Goal: Task Accomplishment & Management: Complete application form

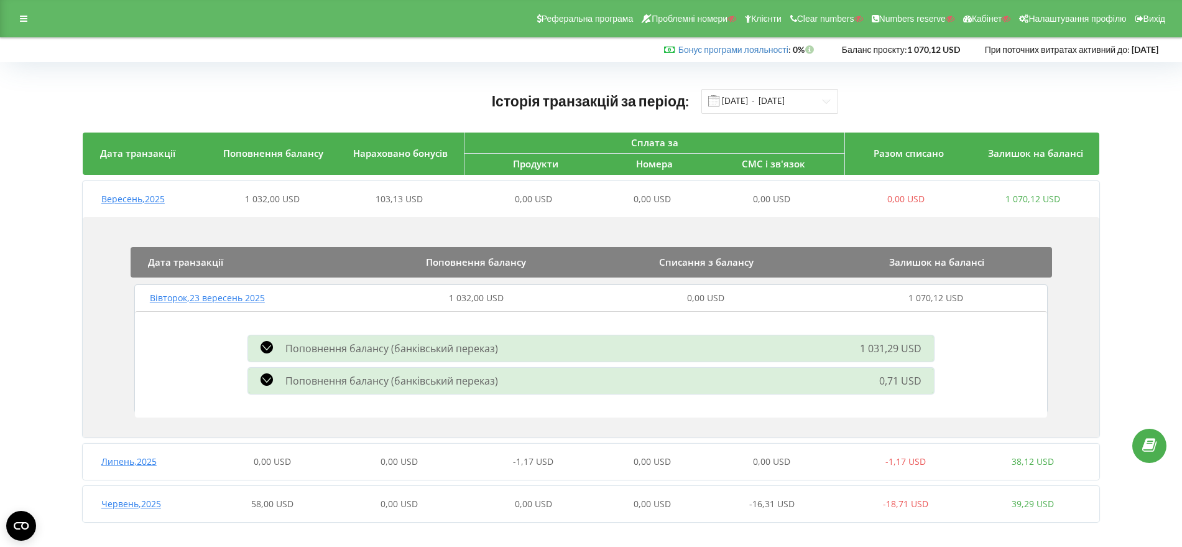
scroll to position [7, 0]
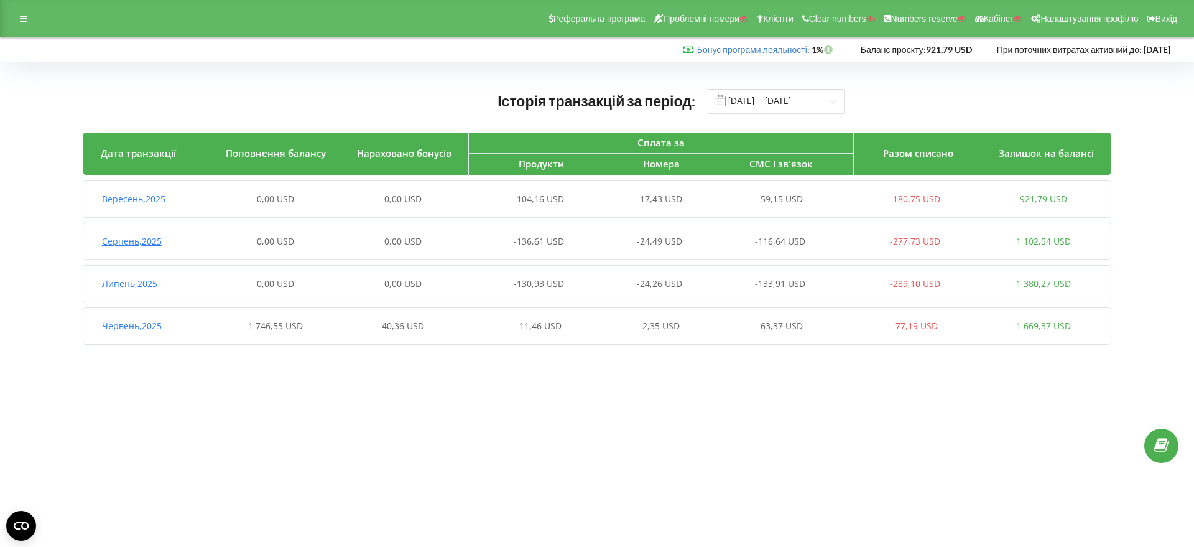
click at [133, 325] on span "Червень , 2025" at bounding box center [132, 326] width 60 height 12
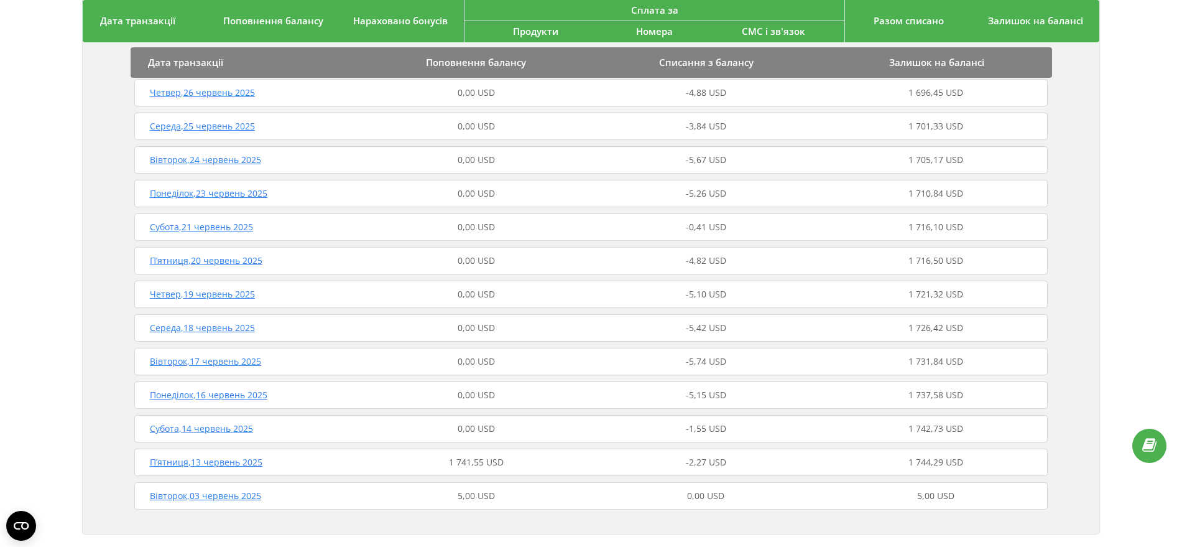
scroll to position [486, 0]
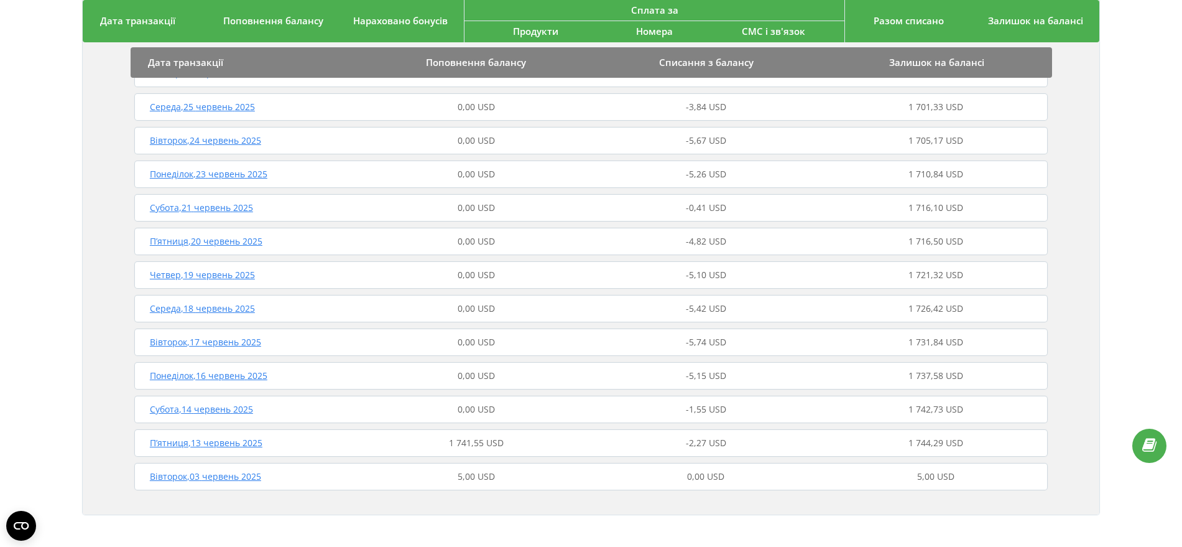
click at [230, 444] on span "П’ятниця , 13 червень 2025" at bounding box center [206, 442] width 113 height 12
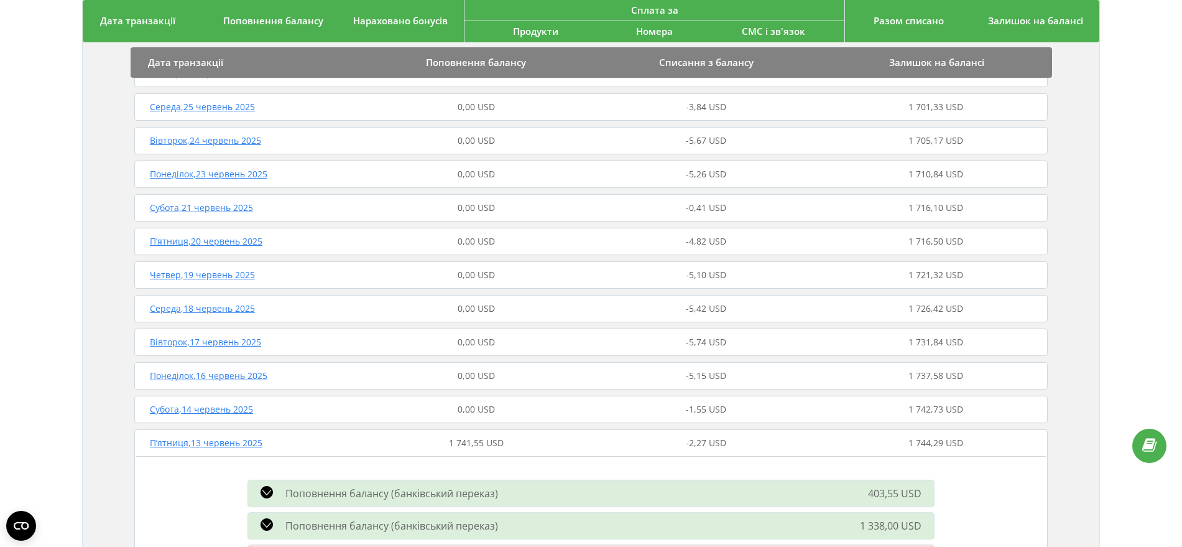
scroll to position [563, 0]
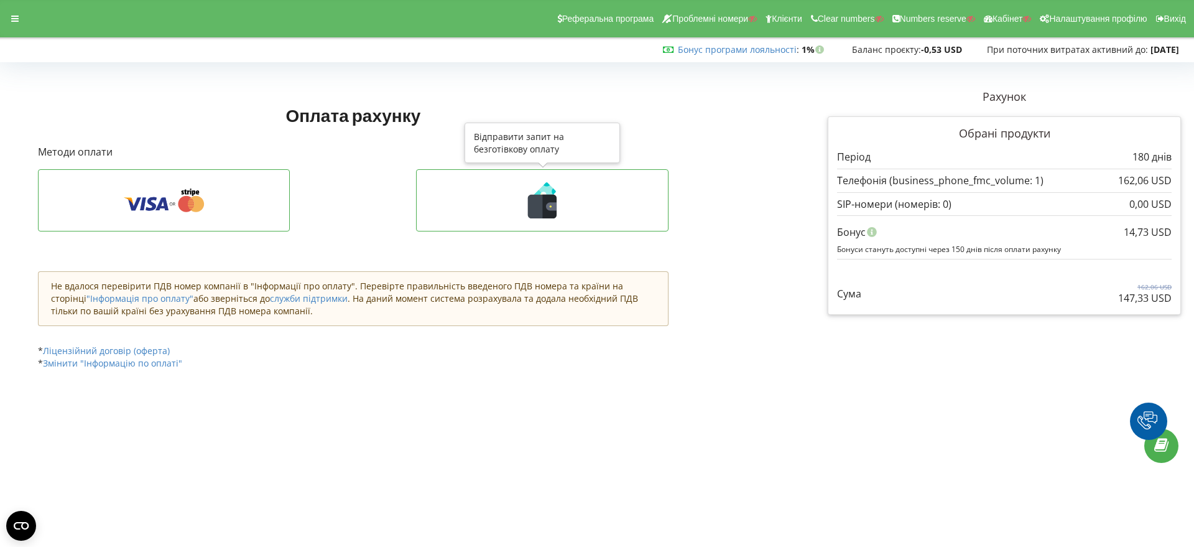
click at [541, 211] on icon at bounding box center [542, 207] width 29 height 24
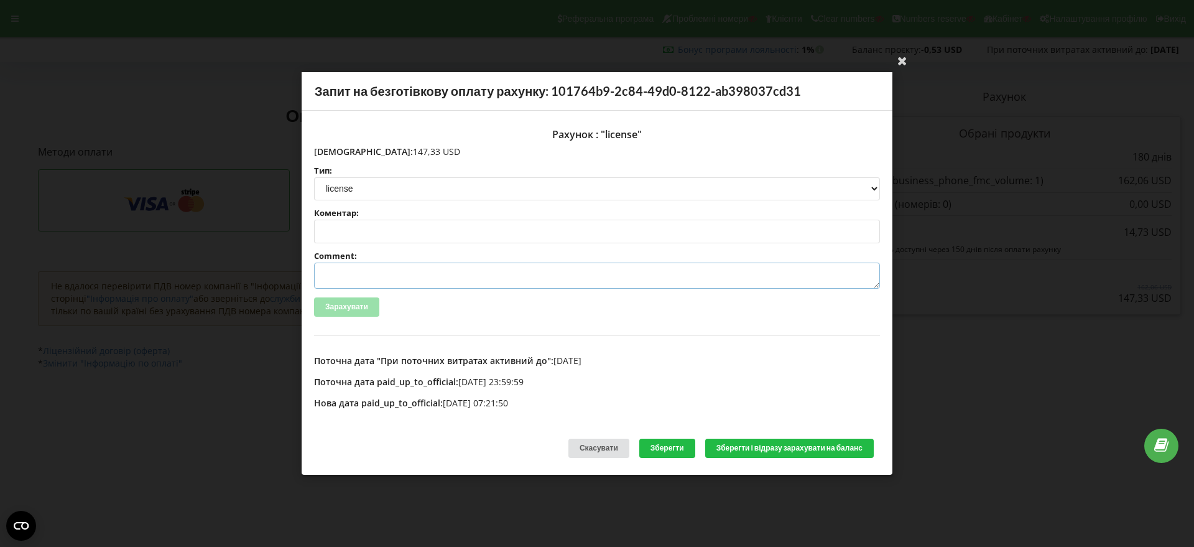
click at [359, 272] on textarea "Comment:" at bounding box center [597, 275] width 566 height 26
paste textarea "№R-06143 від 27.08.2025"
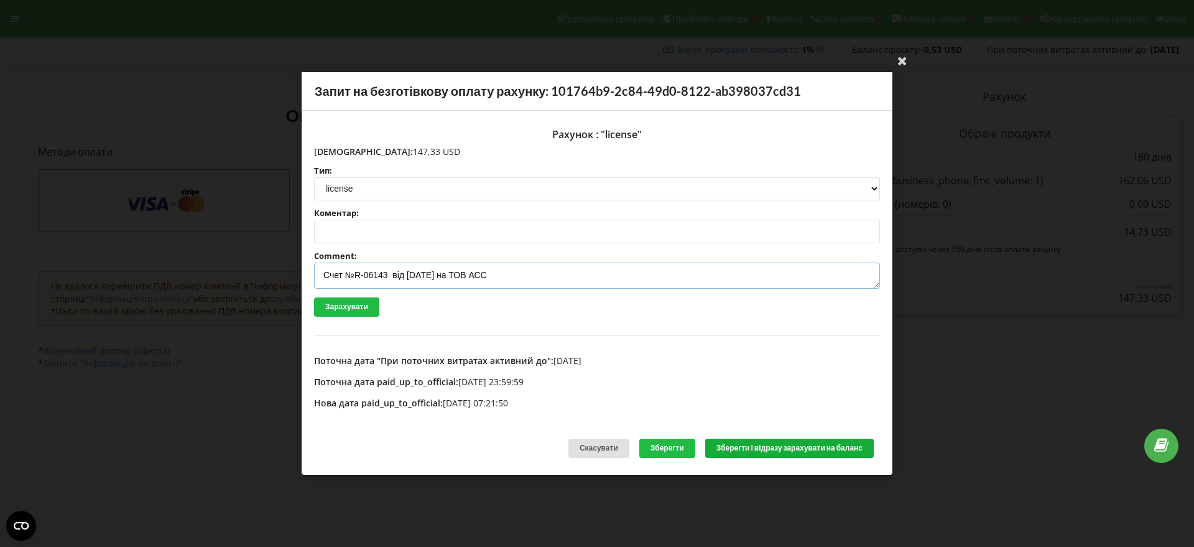
type textarea "Счет №R-06143 від 27.08.2025 на ТОВ АСС"
click at [736, 450] on button "Зберегти і відразу зарахувати на баланс" at bounding box center [789, 447] width 168 height 19
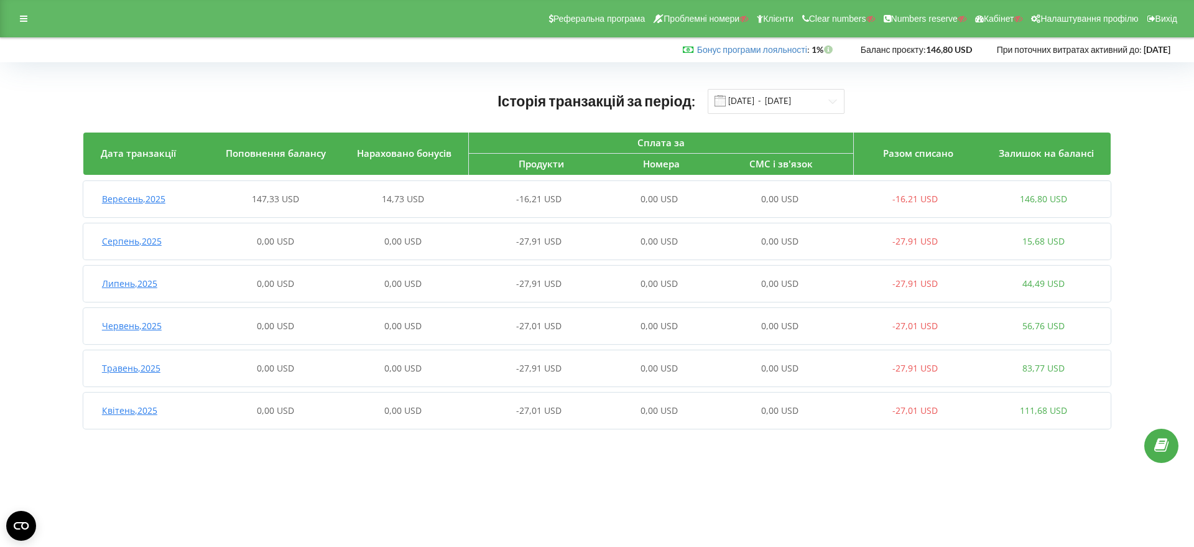
click at [141, 193] on span "Вересень , 2025" at bounding box center [133, 199] width 63 height 12
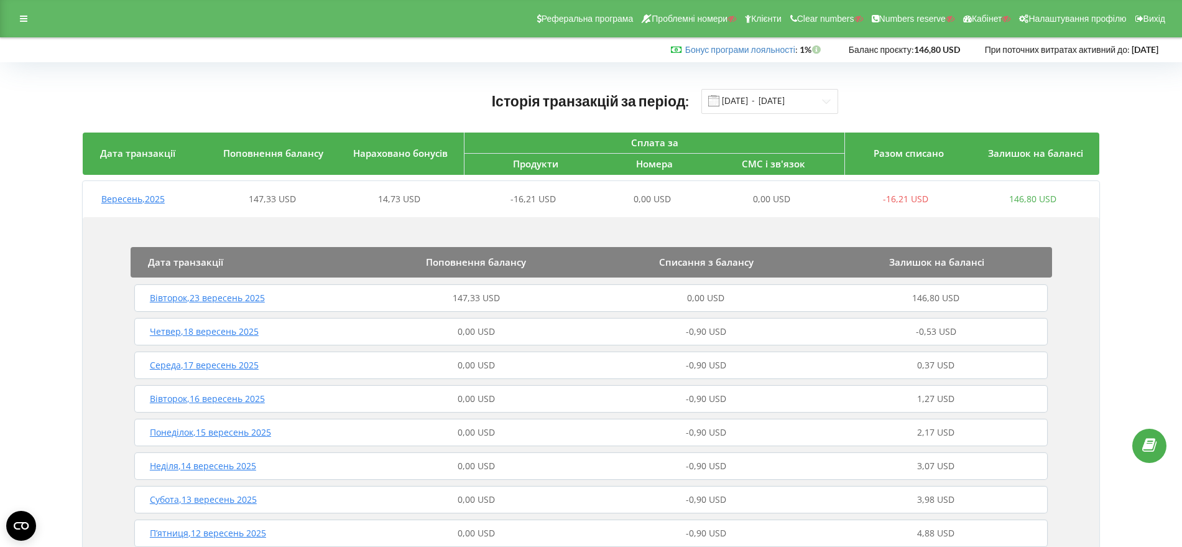
click at [234, 299] on span "Вівторок , 23 вересень 2025" at bounding box center [207, 298] width 115 height 12
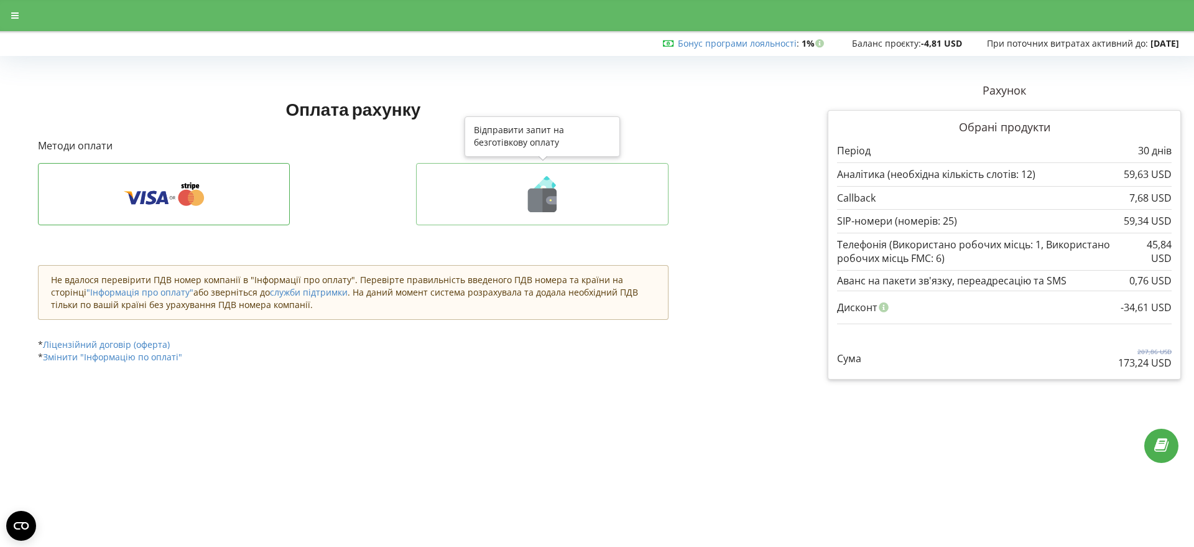
click at [541, 204] on icon at bounding box center [542, 200] width 29 height 24
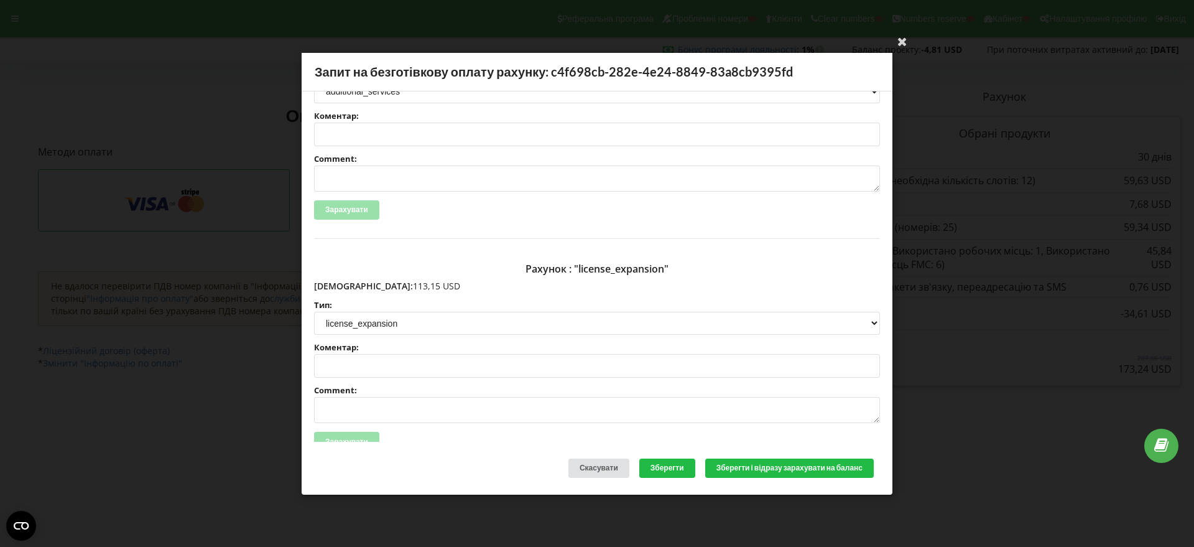
scroll to position [155, 0]
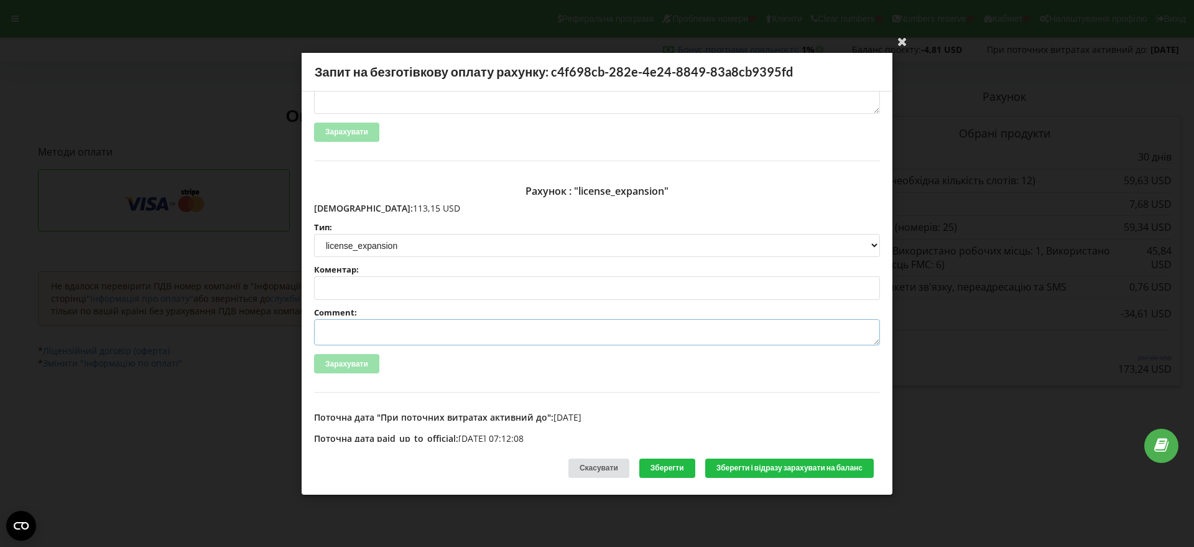
click at [348, 327] on textarea "Comment:" at bounding box center [597, 332] width 566 height 26
paste textarea "№R-06305 від 01.09.2025"
type textarea "Счет №R-06305 від 01.09.2025 на ТОВ АСС"
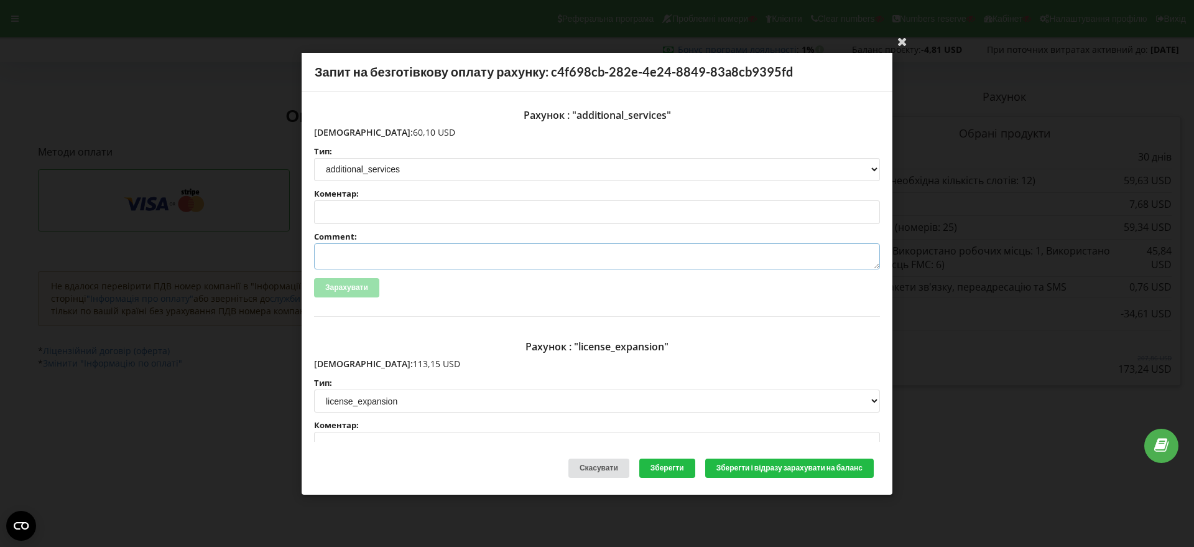
click at [367, 253] on textarea "Comment:" at bounding box center [597, 256] width 566 height 26
paste textarea "№R-06306 від 01.09.2025"
type textarea "Счет №R-06306 від 01.09.2025 на ТОВ АСС"
click at [760, 469] on button "Зберегти і відразу зарахувати на баланс" at bounding box center [789, 467] width 168 height 19
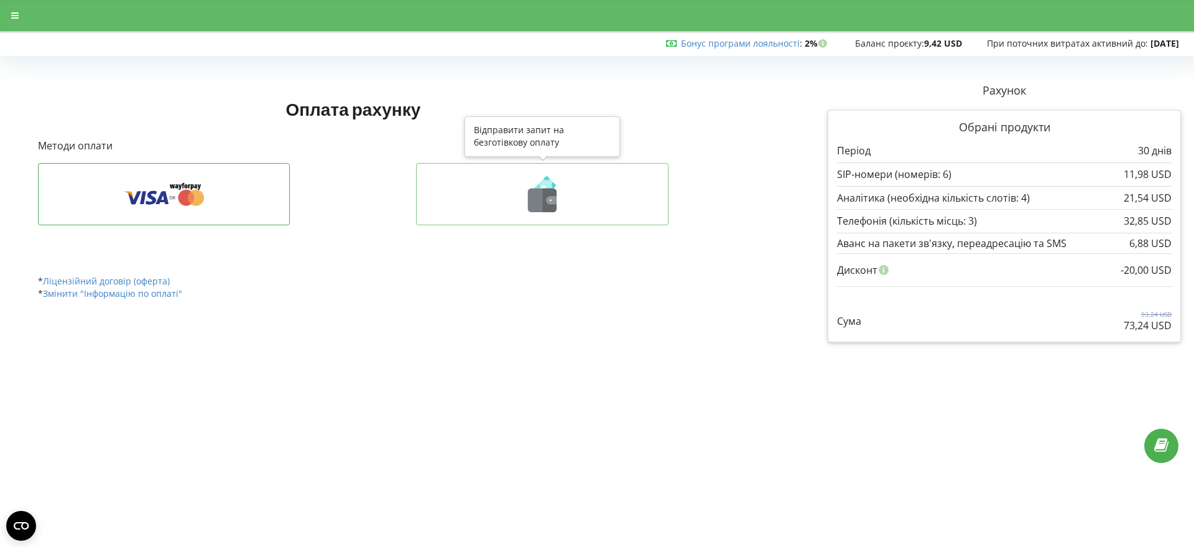
click at [540, 198] on icon at bounding box center [542, 200] width 29 height 24
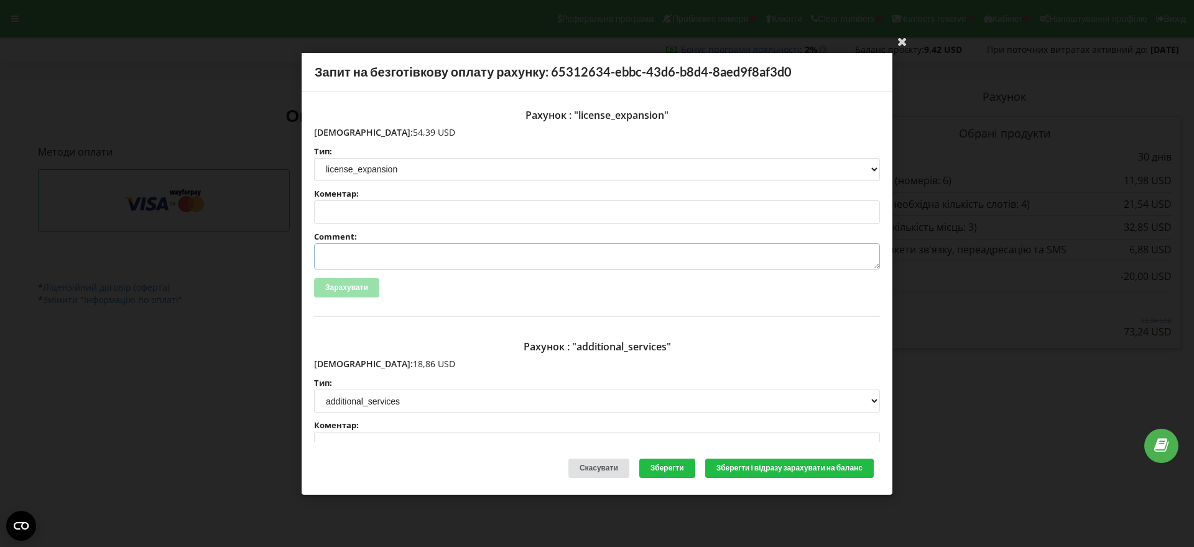
click at [354, 254] on textarea "Comment:" at bounding box center [597, 256] width 566 height 26
paste textarea "№R-06629 від 05.09.2025"
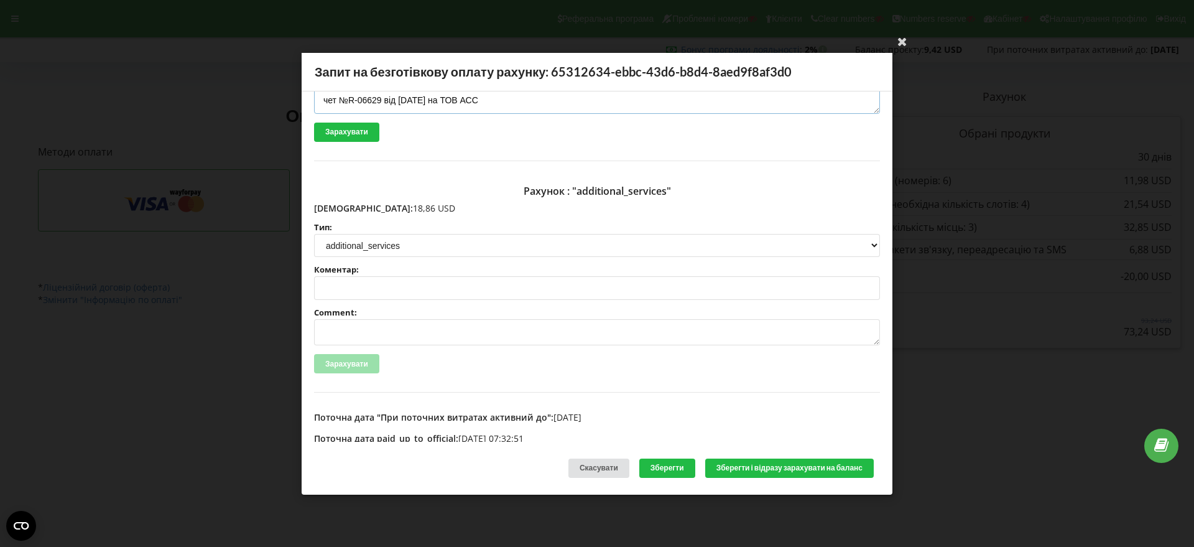
scroll to position [78, 0]
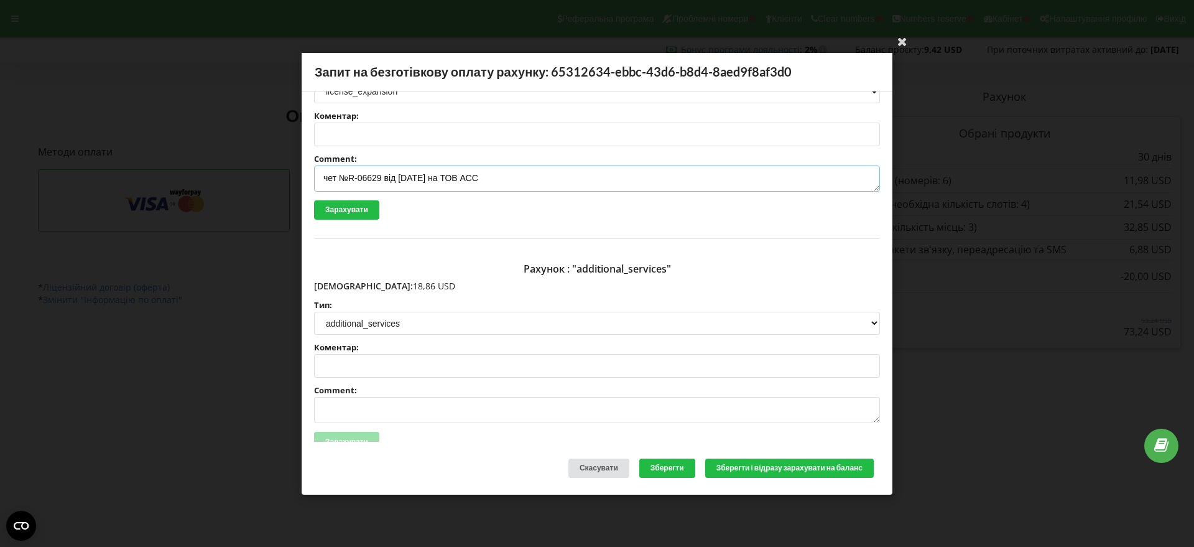
click at [324, 178] on textarea "чет №R-06629 від 05.09.2025 на ТОВ АСС" at bounding box center [597, 178] width 566 height 26
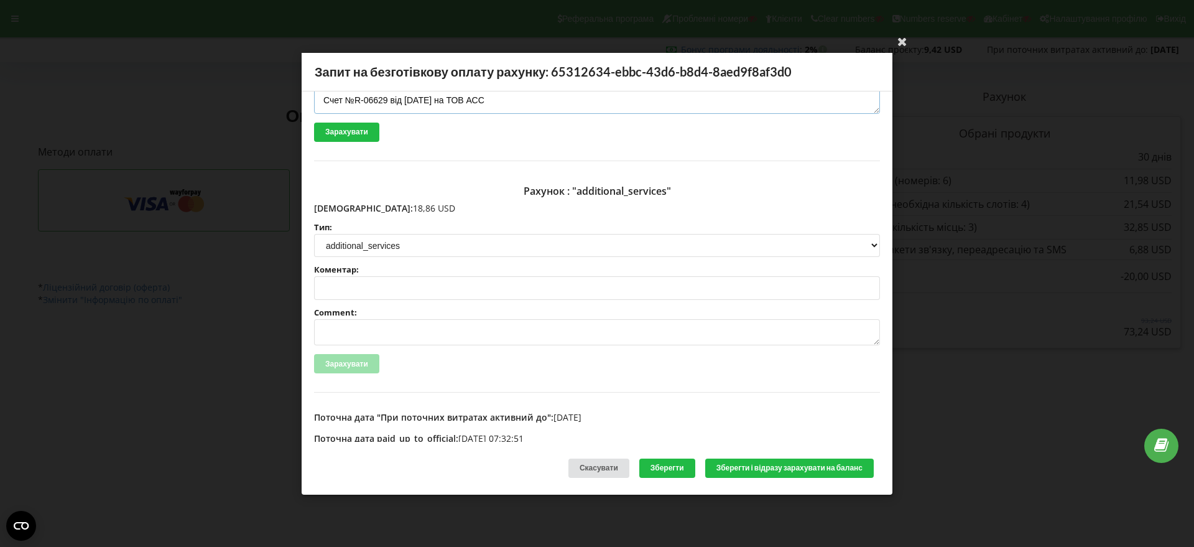
type textarea "Счет №R-06629 від 05.09.2025 на ТОВ АСС"
click at [341, 327] on textarea "Comment:" at bounding box center [597, 332] width 566 height 26
paste textarea "№R-06629 від 05.09.2025"
type textarea "Счет №R-06629 від 05.09.2025 на ТОВ АСС"
click at [747, 468] on button "Зберегти і відразу зарахувати на баланс" at bounding box center [789, 467] width 168 height 19
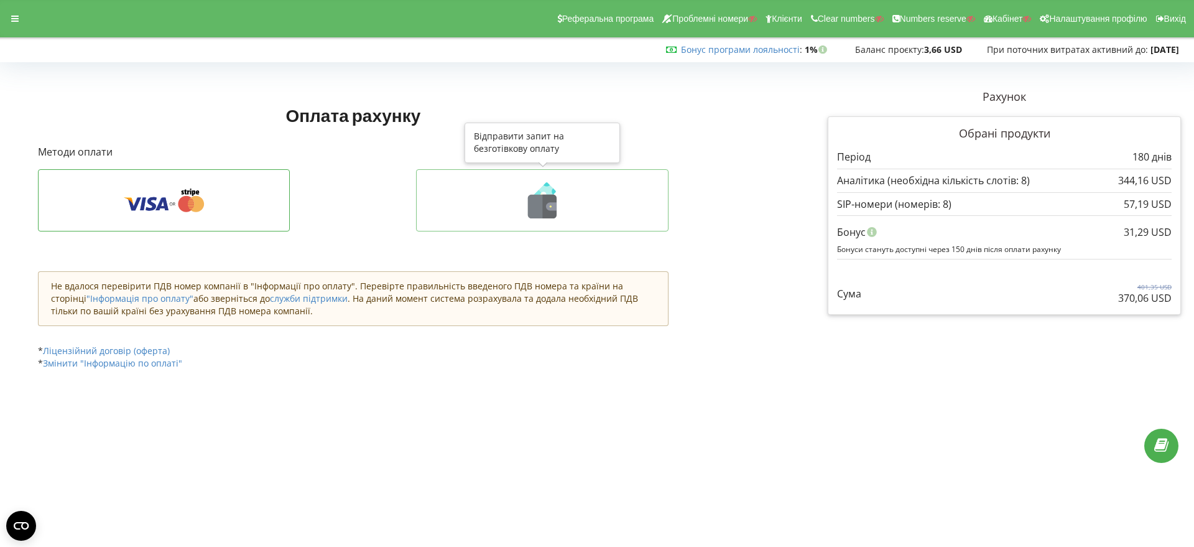
drag, startPoint x: 540, startPoint y: 200, endPoint x: 548, endPoint y: 208, distance: 11.5
click at [540, 200] on icon at bounding box center [542, 207] width 29 height 24
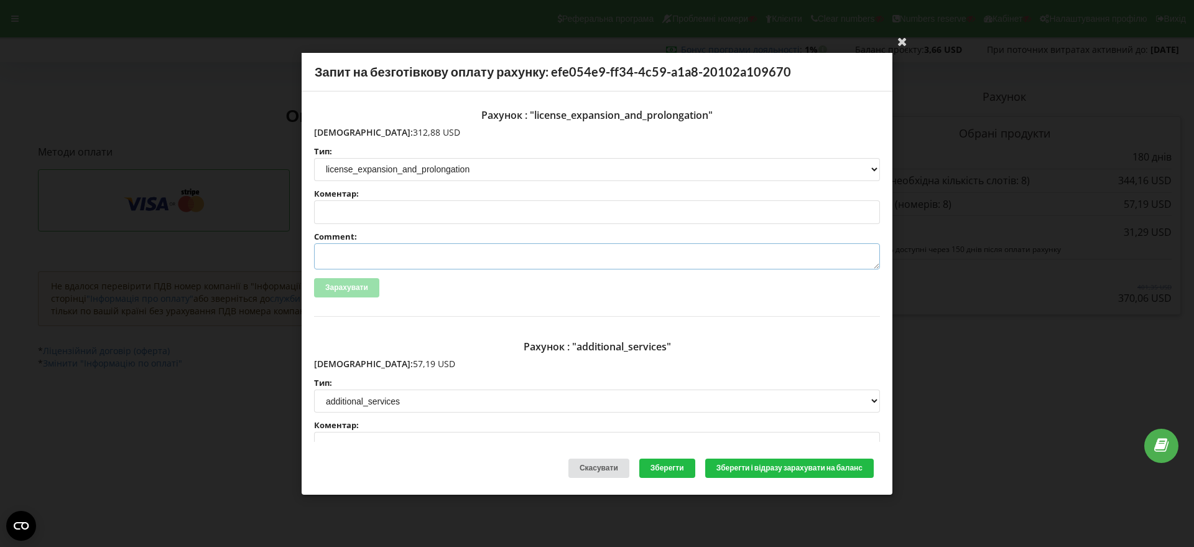
click at [338, 257] on textarea "Comment:" at bounding box center [597, 256] width 566 height 26
paste textarea "№R-06745 від 09.09.2025"
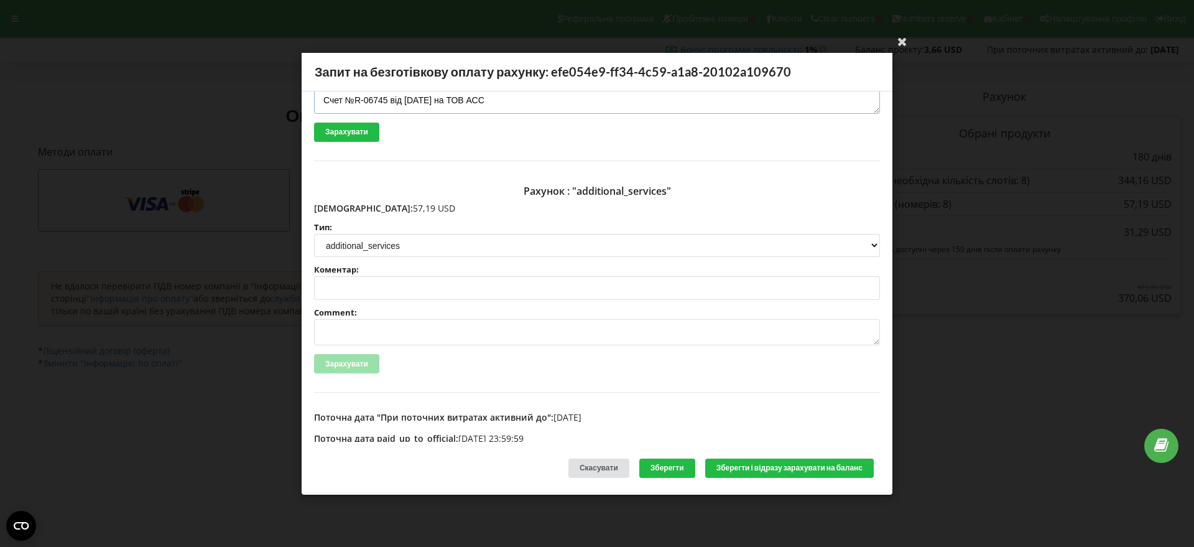
type textarea "Счет №R-06745 від 09.09.2025 на ТОВ АСС"
click at [349, 330] on textarea "Comment:" at bounding box center [597, 332] width 566 height 26
paste textarea "№R-06745 від 09.09.2025"
click at [757, 471] on button "Зберегти і відразу зарахувати на баланс" at bounding box center [789, 467] width 168 height 19
click at [384, 333] on textarea "Счет №R-06745 від 09.09.2025 на ТОВ АСС" at bounding box center [597, 332] width 566 height 26
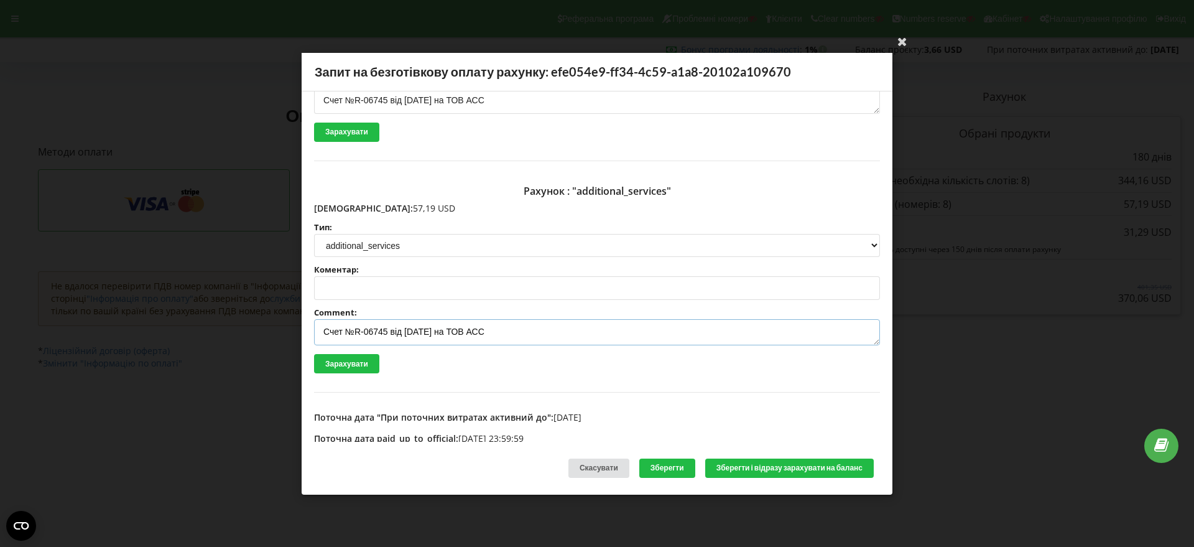
drag, startPoint x: 387, startPoint y: 331, endPoint x: 387, endPoint y: 338, distance: 6.8
click at [387, 332] on textarea "Счет №R-06745 від 09.09.2025 на ТОВ АСС" at bounding box center [597, 332] width 566 height 26
type textarea "Счет №R-06746 від 09.09.2025 на ТОВ АСС"
click at [771, 466] on button "Зберегти і відразу зарахувати на баланс" at bounding box center [789, 467] width 168 height 19
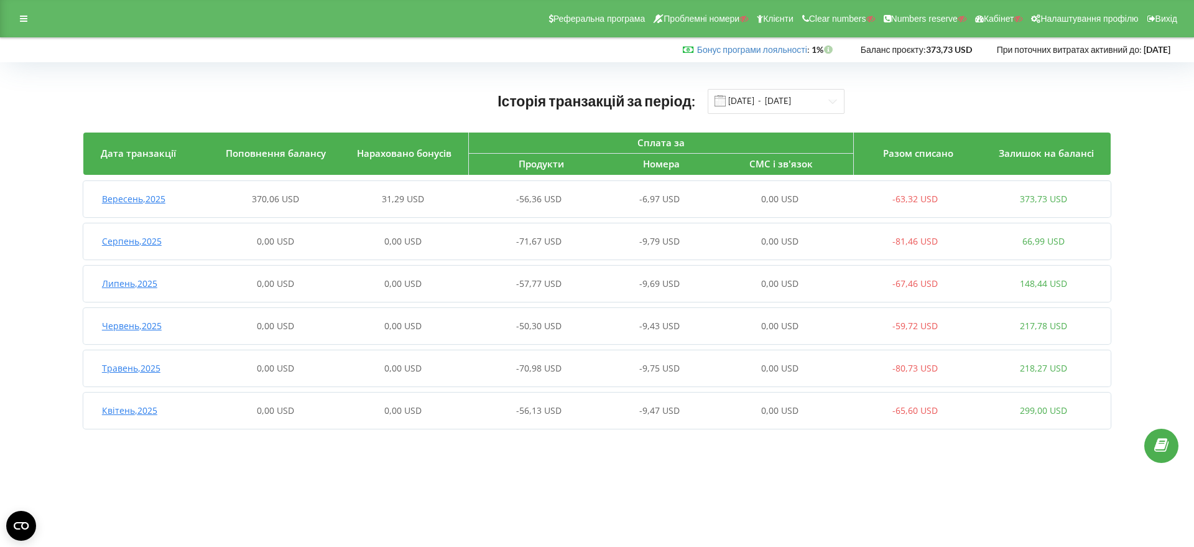
click at [131, 199] on span "Вересень , 2025" at bounding box center [133, 199] width 63 height 12
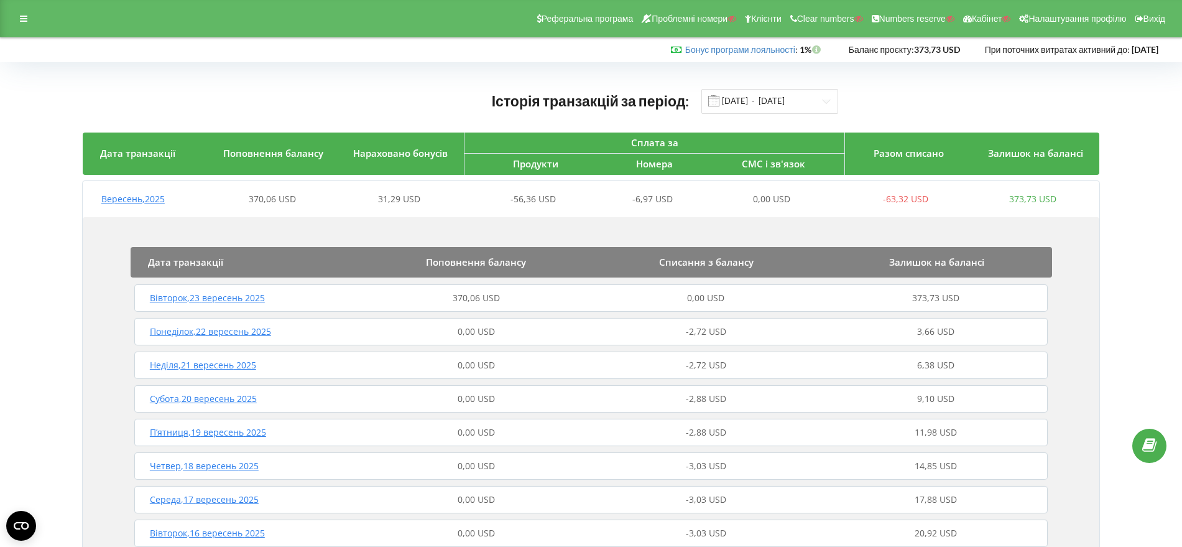
click at [233, 296] on span "Вівторок , 23 вересень 2025" at bounding box center [207, 298] width 115 height 12
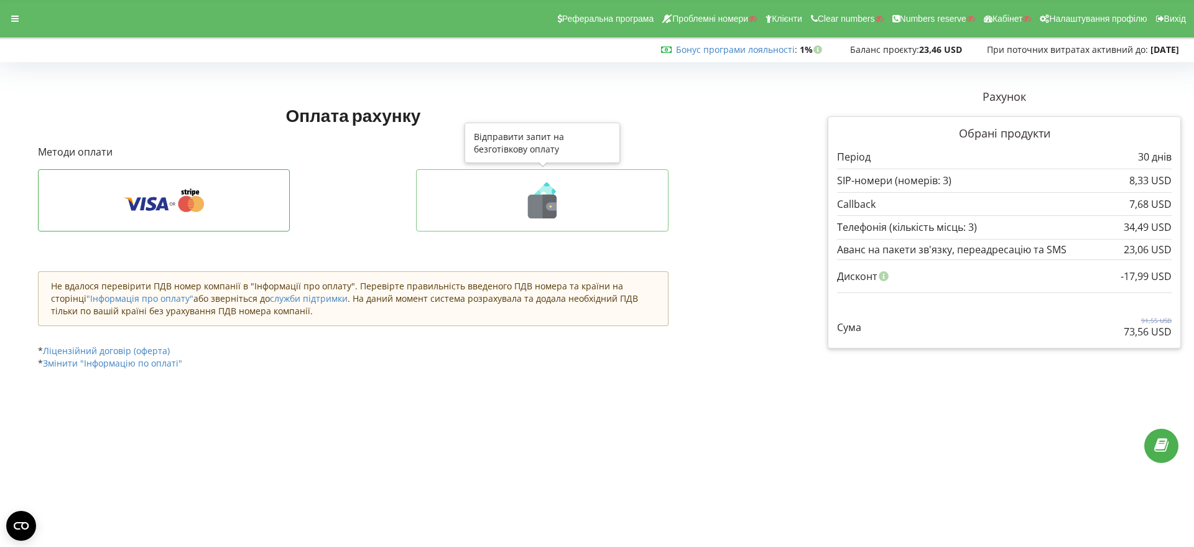
click at [538, 205] on icon at bounding box center [542, 207] width 29 height 24
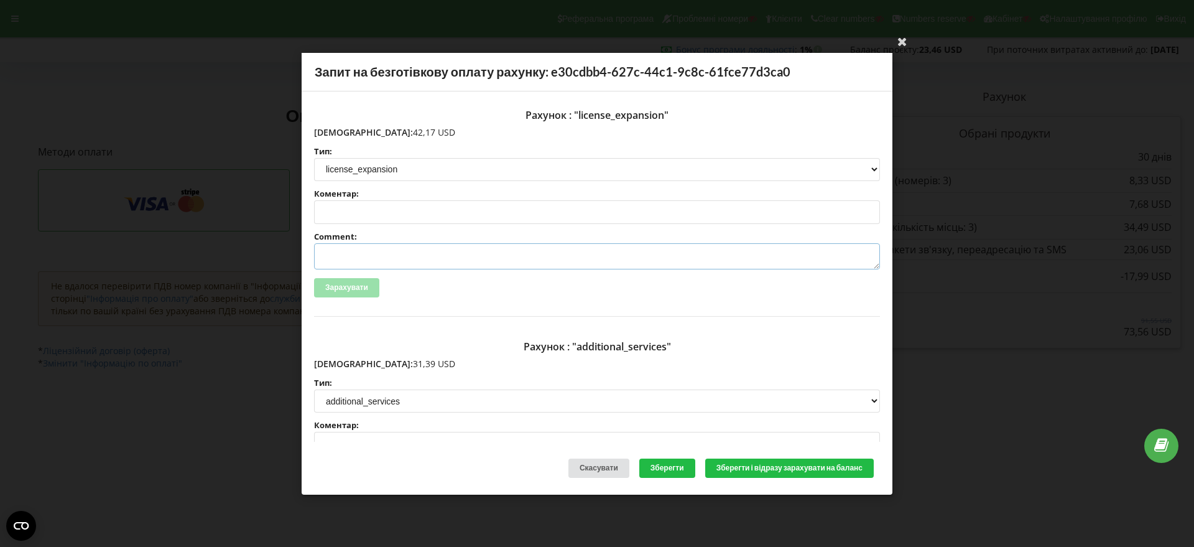
click at [349, 249] on textarea "Comment:" at bounding box center [597, 256] width 566 height 26
paste textarea "№R-06866 від [DATE]"
type textarea "Счет №R-06866 від [DATE] на ТОВ АСС"
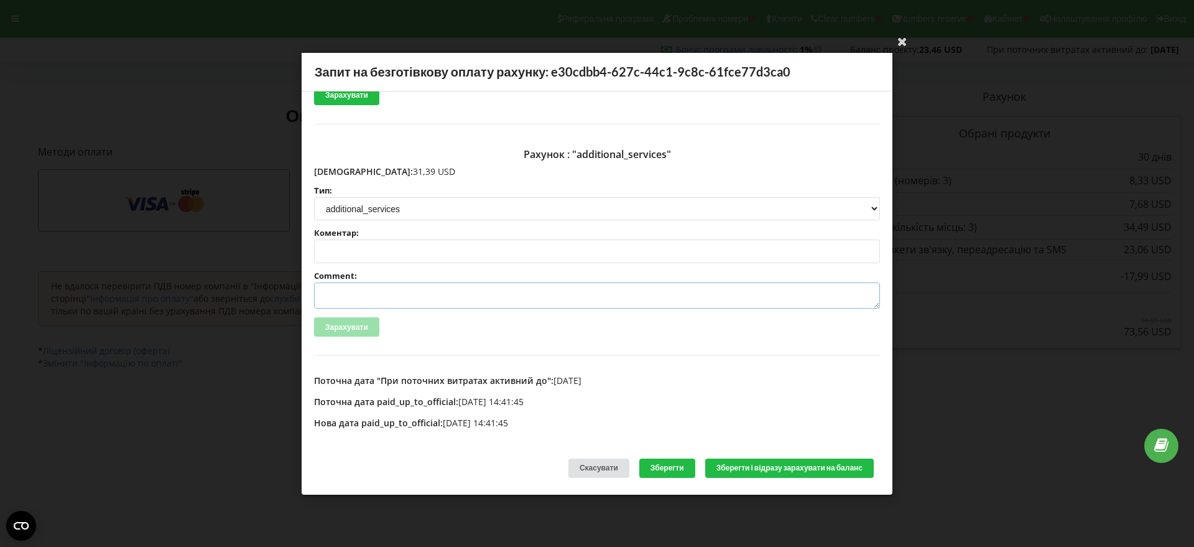
click at [366, 292] on textarea "Comment:" at bounding box center [597, 295] width 566 height 26
paste textarea "№R-06867 від [DATE]"
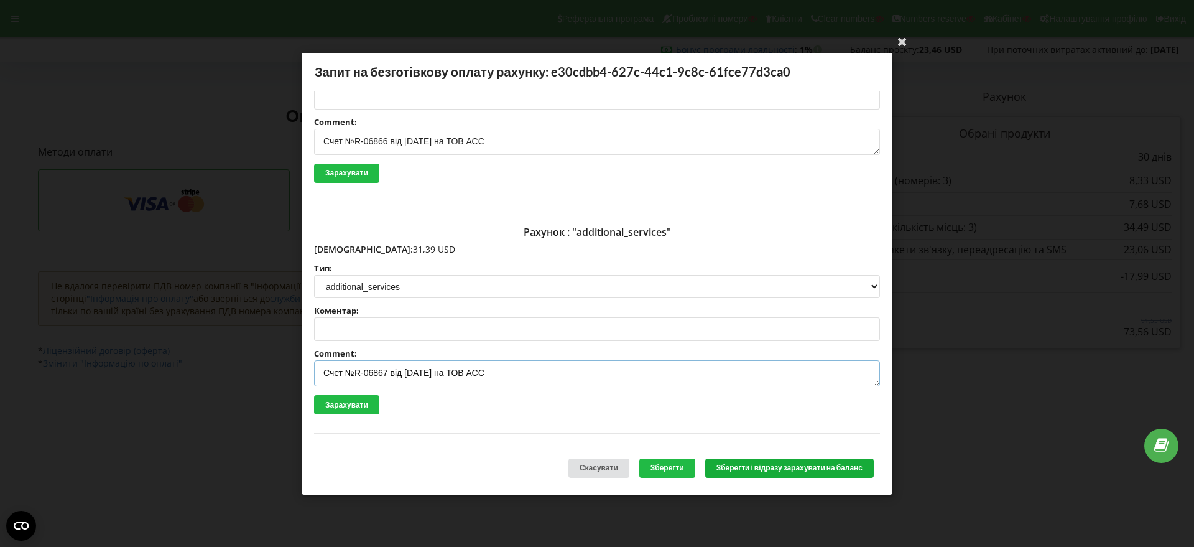
type textarea "Счет №R-06867 від [DATE] на ТОВ АСС"
click at [769, 468] on button "Зберегти і відразу зарахувати на баланс" at bounding box center [789, 467] width 168 height 19
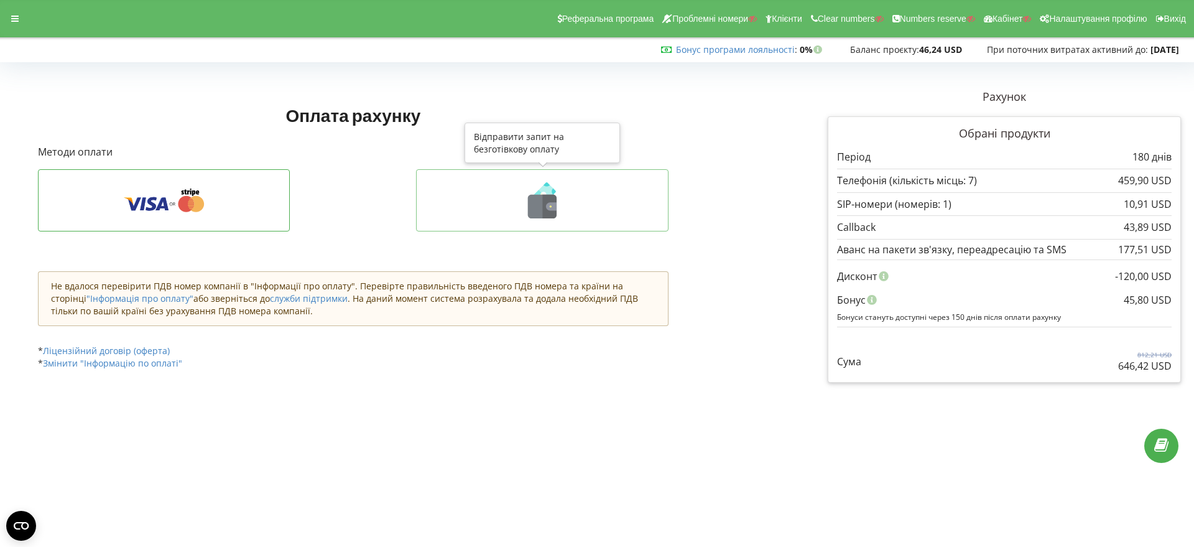
click at [550, 200] on icon at bounding box center [550, 207] width 14 height 24
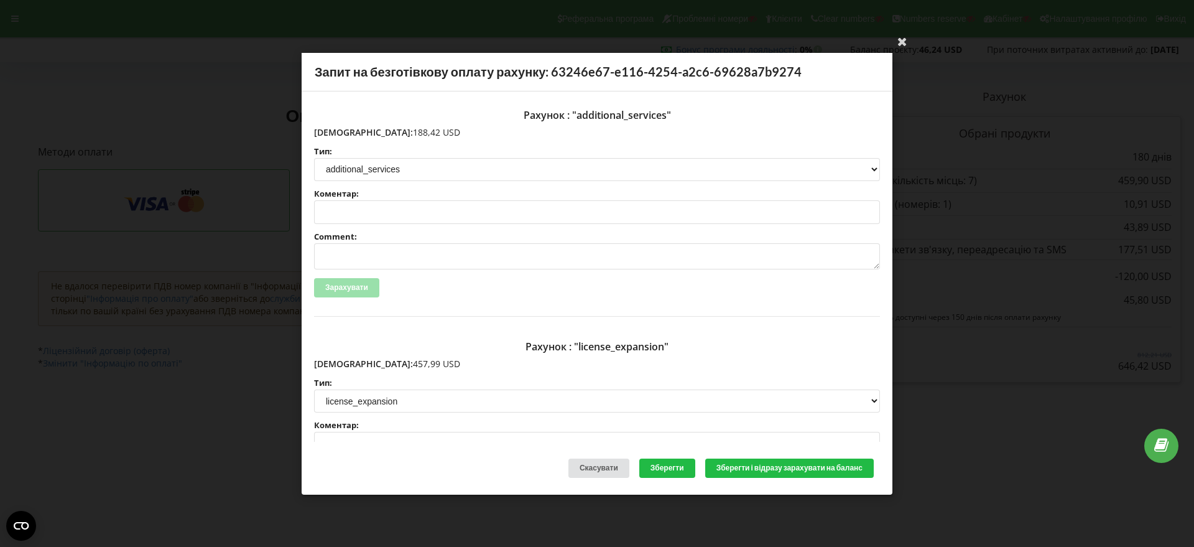
scroll to position [155, 0]
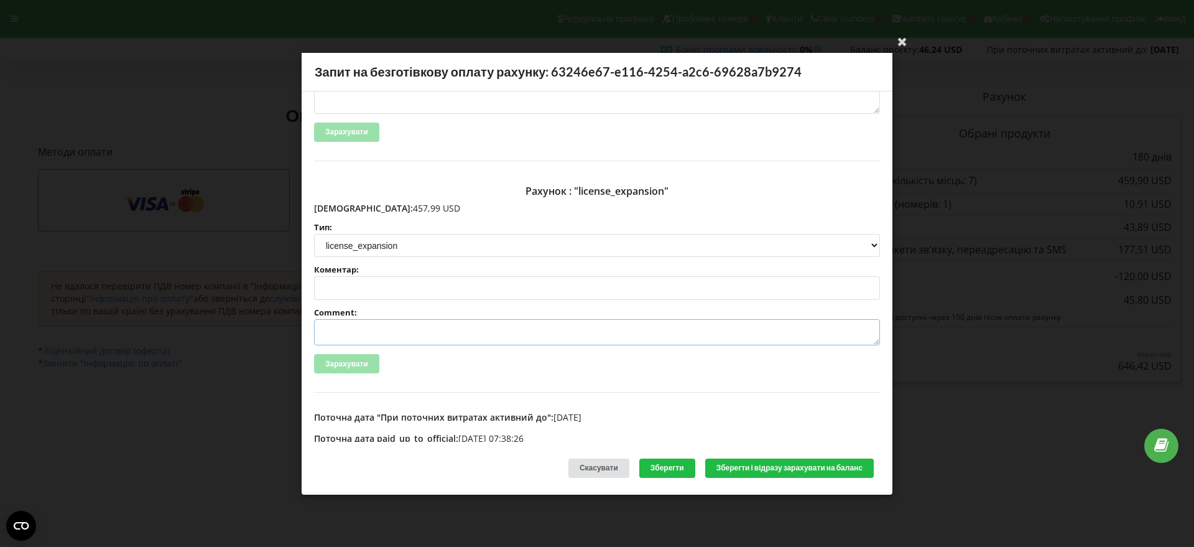
click at [357, 333] on textarea "Comment:" at bounding box center [597, 332] width 566 height 26
paste textarea "№R-07021 від [DATE]"
type textarea "Счет №R-07021 від [DATE] на ТОВ АСС"
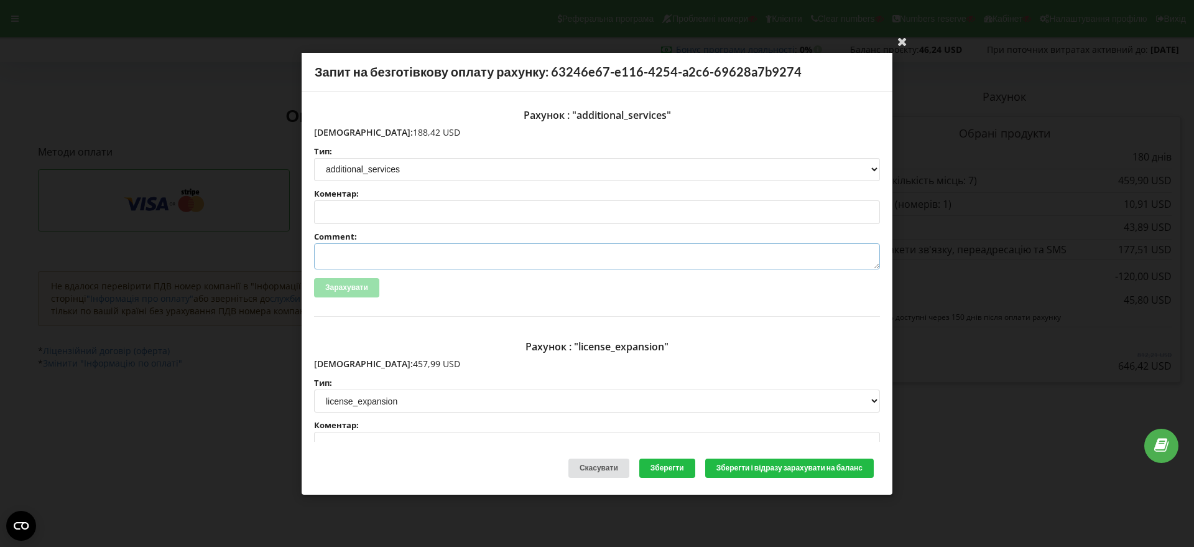
click at [420, 253] on textarea "Comment:" at bounding box center [597, 256] width 566 height 26
paste textarea "№R-07022 від 15.09.2025"
type textarea "Счет №R-07022 від 15.09.2025 на ТОВ АСС"
click at [776, 461] on button "Зберегти і відразу зарахувати на баланс" at bounding box center [789, 467] width 168 height 19
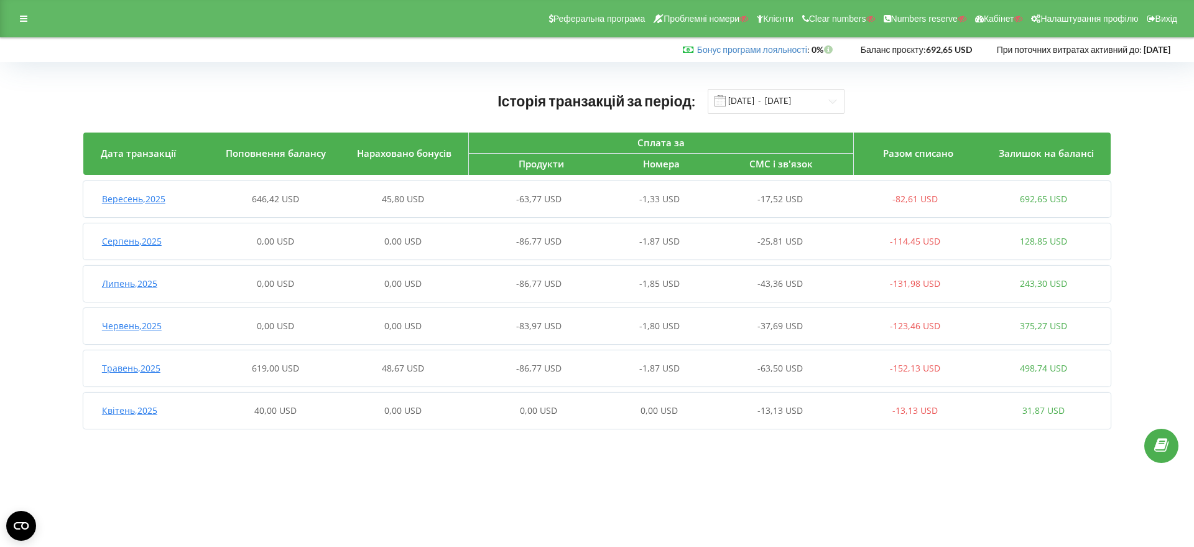
click at [154, 193] on span "Вересень , 2025" at bounding box center [133, 199] width 63 height 12
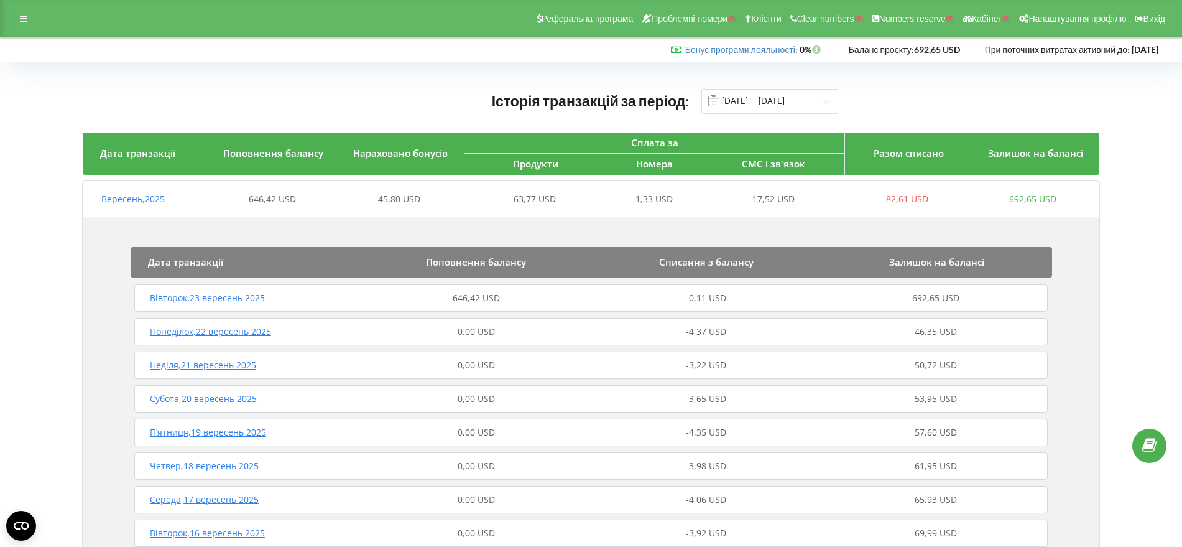
click at [229, 297] on span "Вівторок , 23 вересень 2025" at bounding box center [207, 298] width 115 height 12
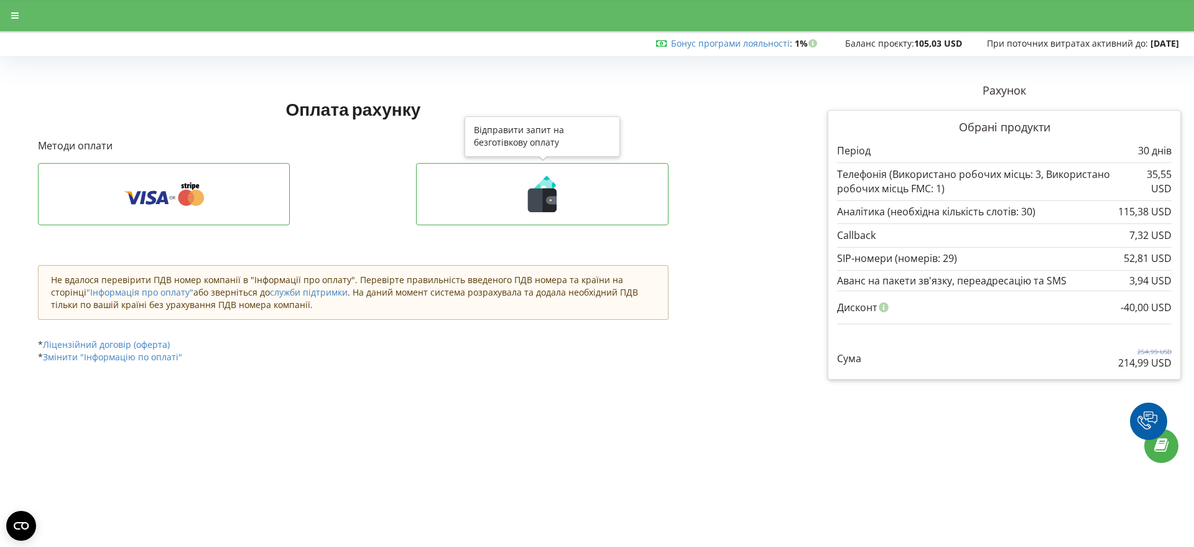
click at [549, 202] on icon at bounding box center [551, 200] width 11 height 8
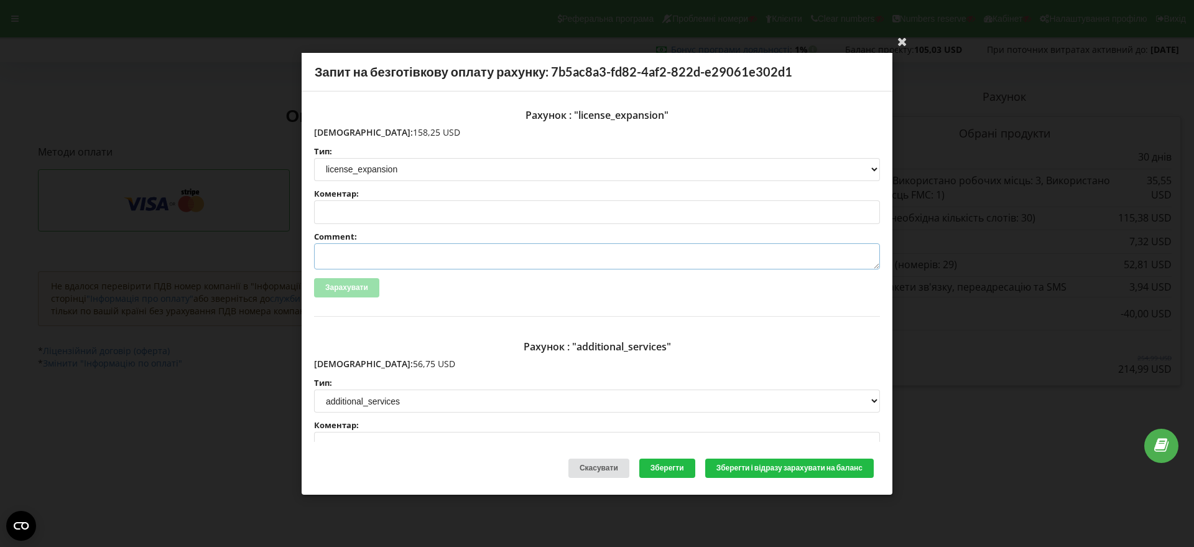
click at [375, 251] on textarea "Comment:" at bounding box center [597, 256] width 566 height 26
paste textarea "№R-07066 від 16.09.2025"
type textarea "Счет №R-07066 від 16.09.2025 на ТОВ АСС"
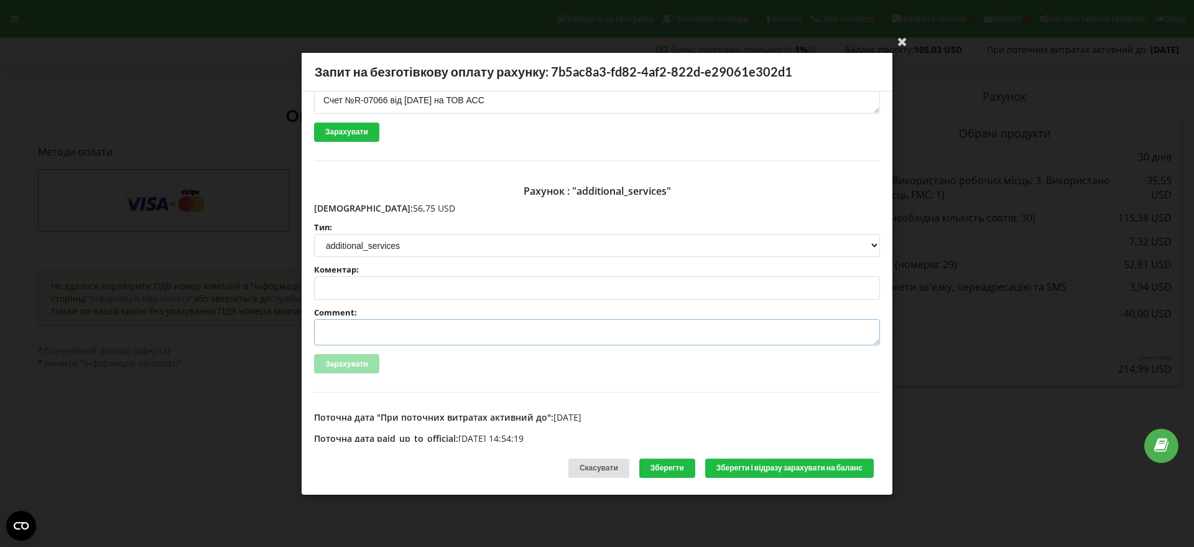
click at [349, 324] on textarea "Comment:" at bounding box center [597, 332] width 566 height 26
paste textarea "№R-07067 від 16.09.2025"
type textarea "Счет №R-07067 від 16.09.2025 на ТОВ АСС"
click at [762, 465] on button "Зберегти і відразу зарахувати на баланс" at bounding box center [789, 467] width 168 height 19
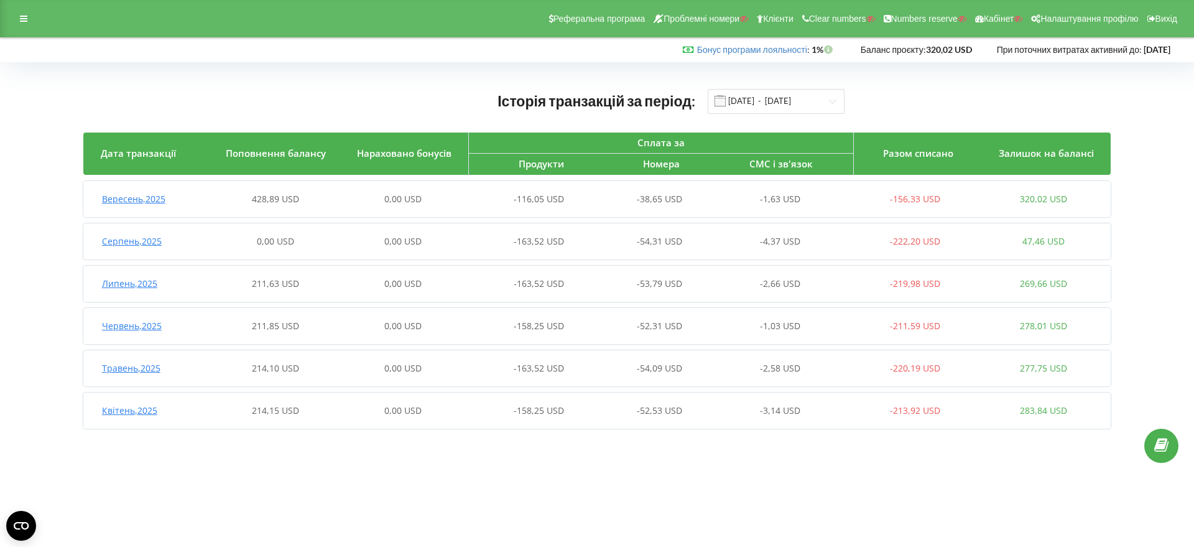
click at [134, 200] on span "Вересень , 2025" at bounding box center [133, 199] width 63 height 12
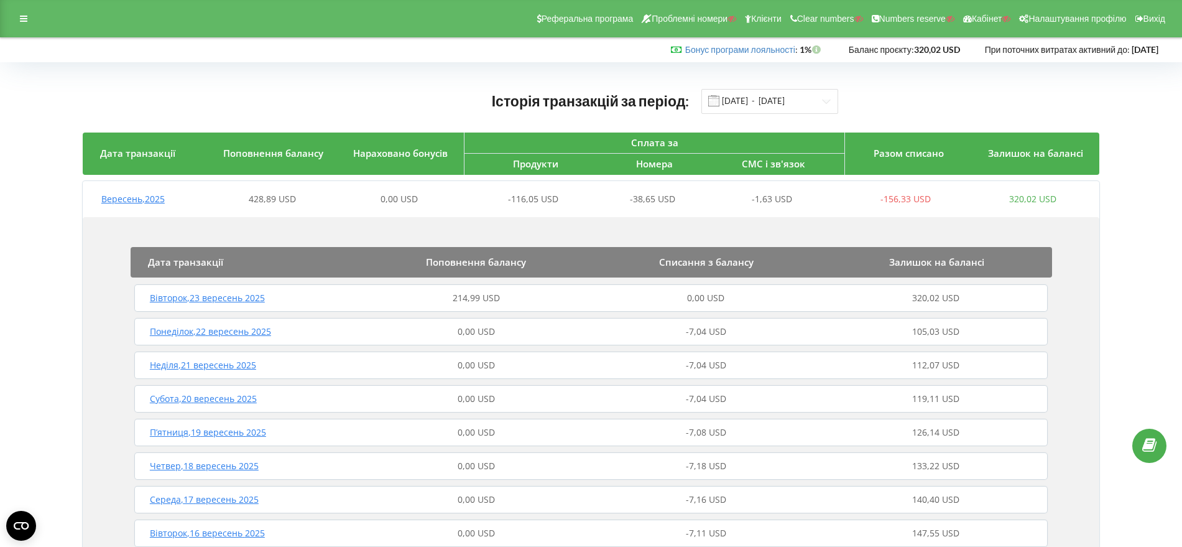
click at [251, 302] on span "Вівторок , 23 вересень 2025" at bounding box center [207, 298] width 115 height 12
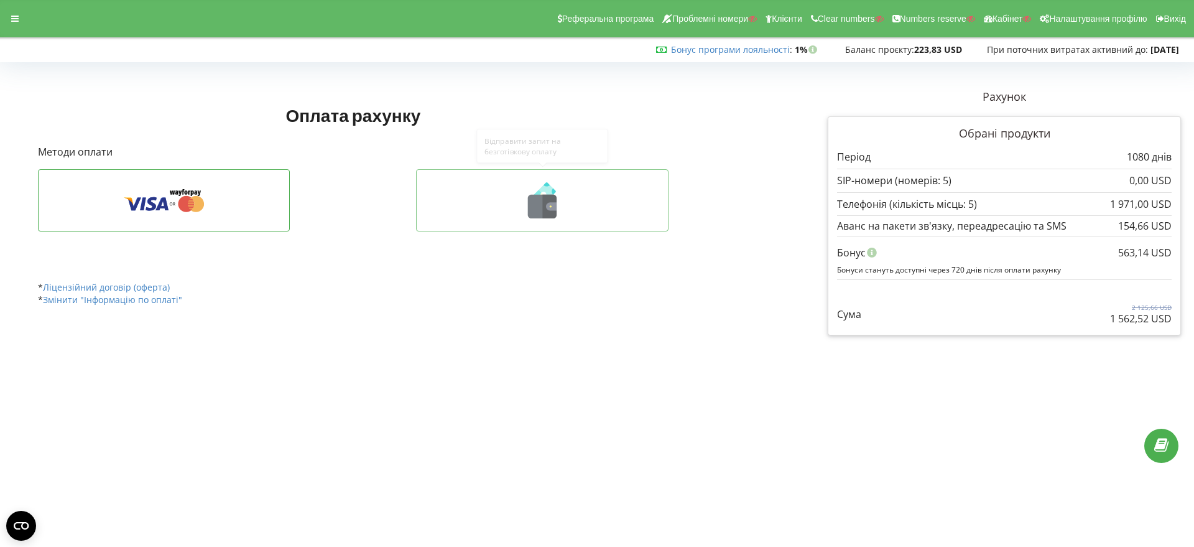
click at [556, 199] on icon at bounding box center [550, 207] width 14 height 24
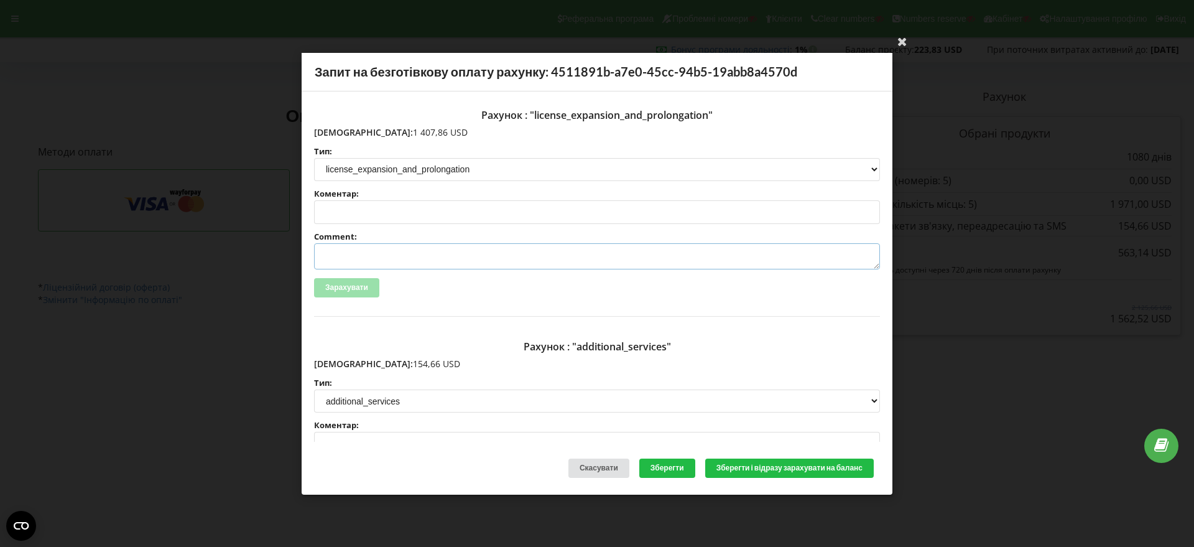
click at [372, 253] on textarea "Comment:" at bounding box center [597, 256] width 566 height 26
click at [346, 254] on textarea "Счет на ТОВ АСС" at bounding box center [597, 256] width 566 height 26
paste textarea "№R-07145 від [DATE]"
type textarea "Счет №R-07145 від [DATE] на ТОВ АСС"
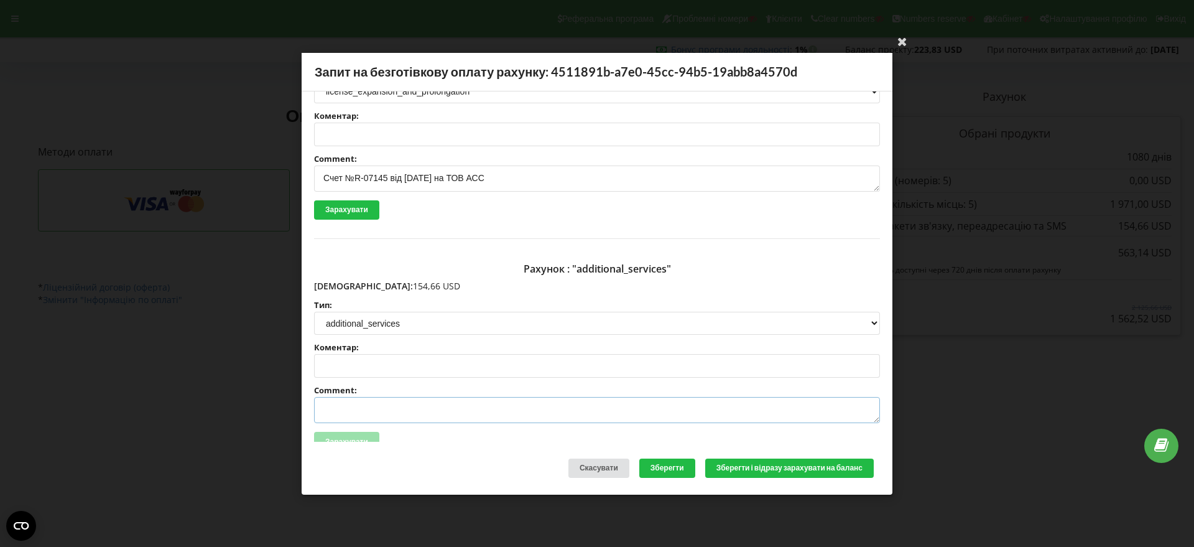
click at [370, 412] on textarea "Comment:" at bounding box center [597, 410] width 566 height 26
paste textarea "№R-07146 від [DATE]"
type textarea "Счет №R-07146 від [DATE] на ТОВ АСС"
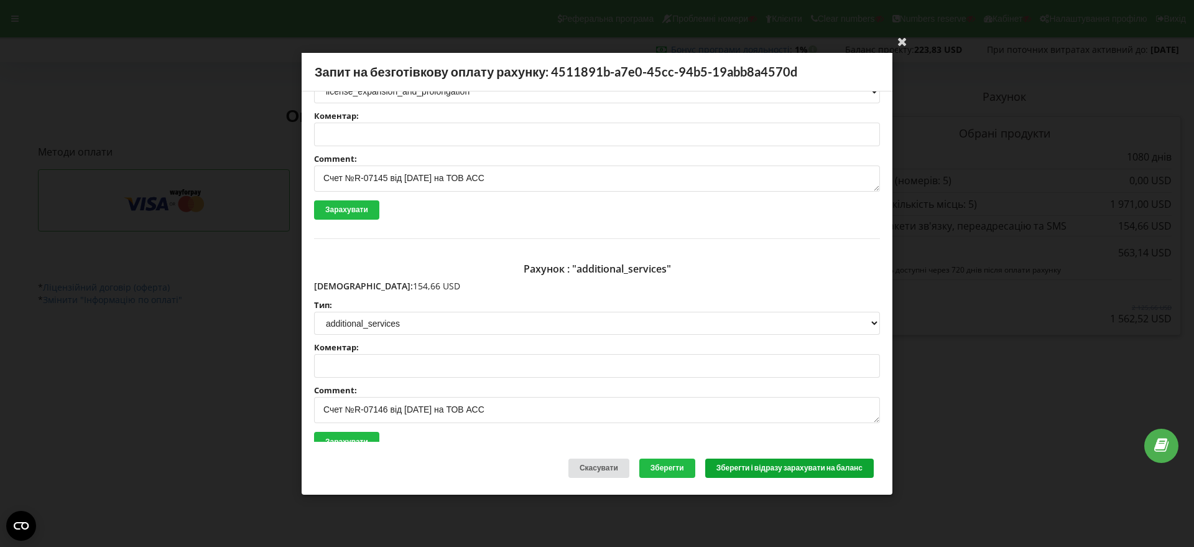
click at [775, 471] on button "Зберегти і відразу зарахувати на баланс" at bounding box center [789, 467] width 168 height 19
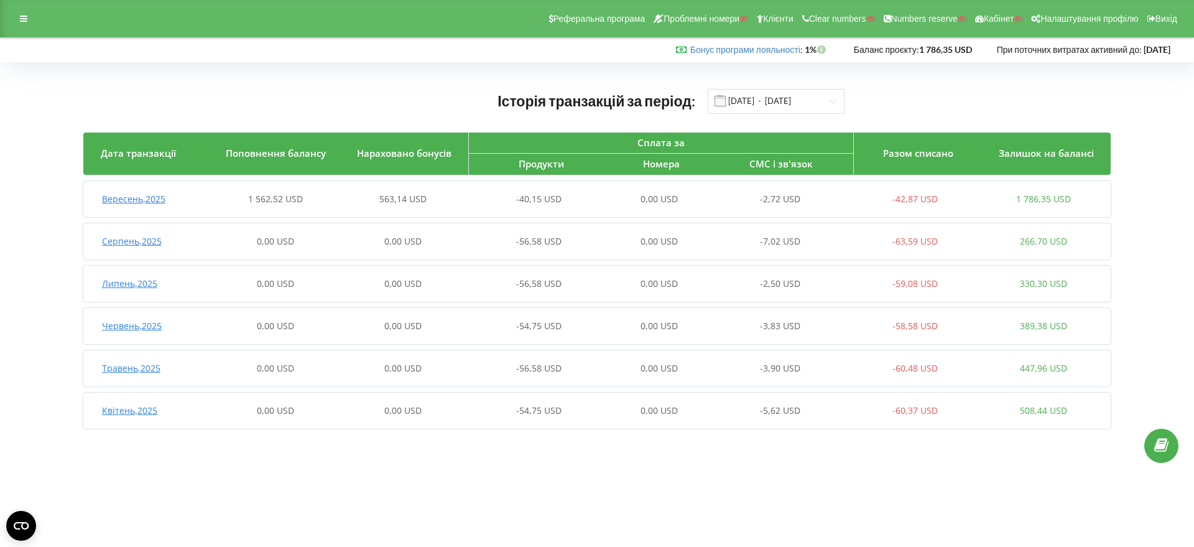
click at [155, 200] on span "Вересень , 2025" at bounding box center [133, 199] width 63 height 12
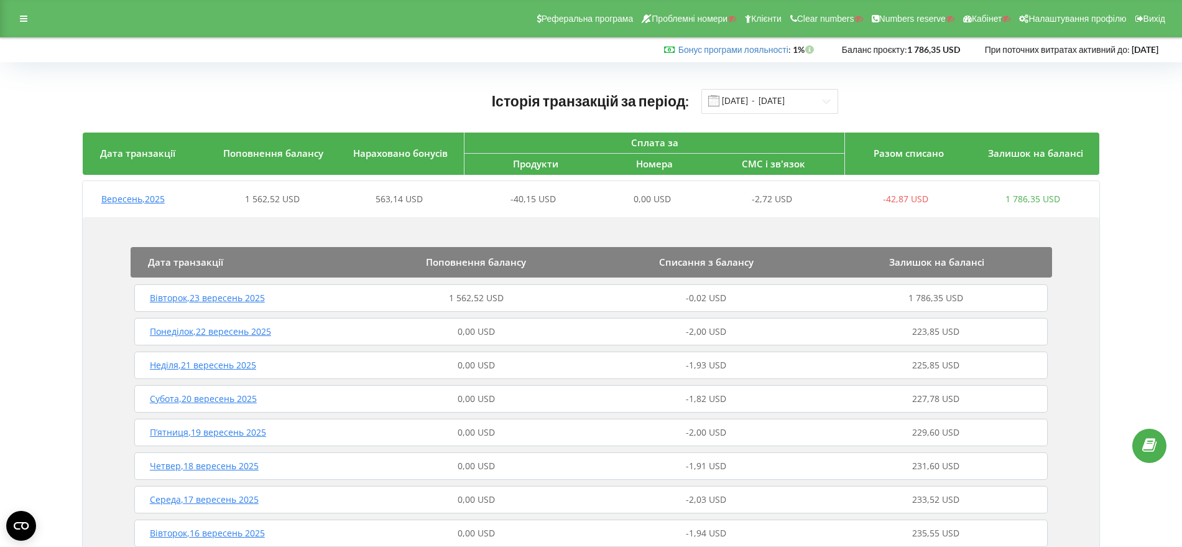
click at [247, 302] on span "Вівторок , 23 вересень 2025" at bounding box center [207, 298] width 115 height 12
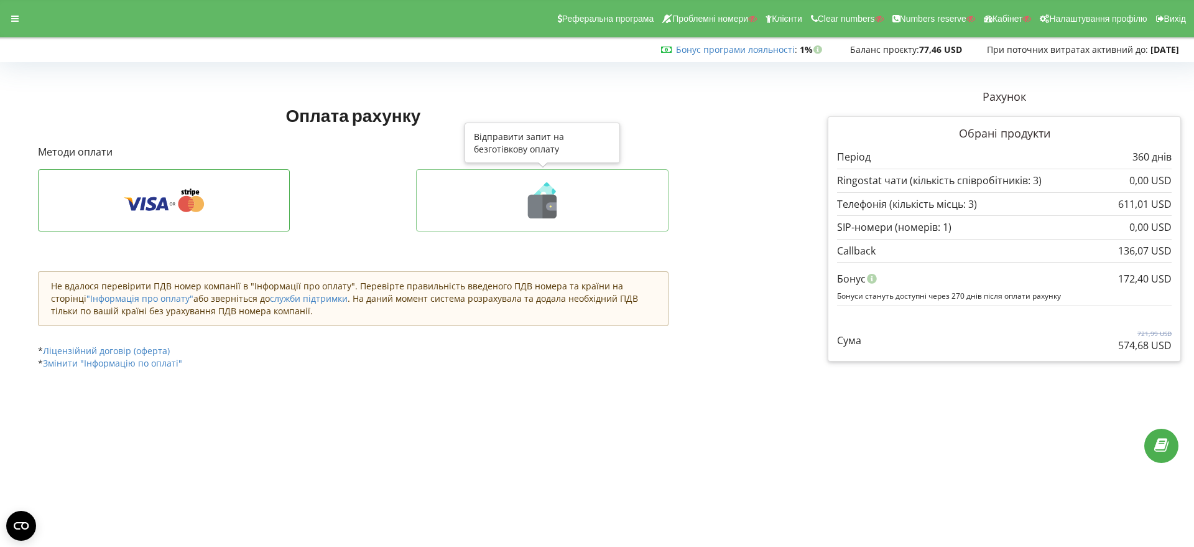
click at [543, 203] on icon at bounding box center [550, 207] width 14 height 24
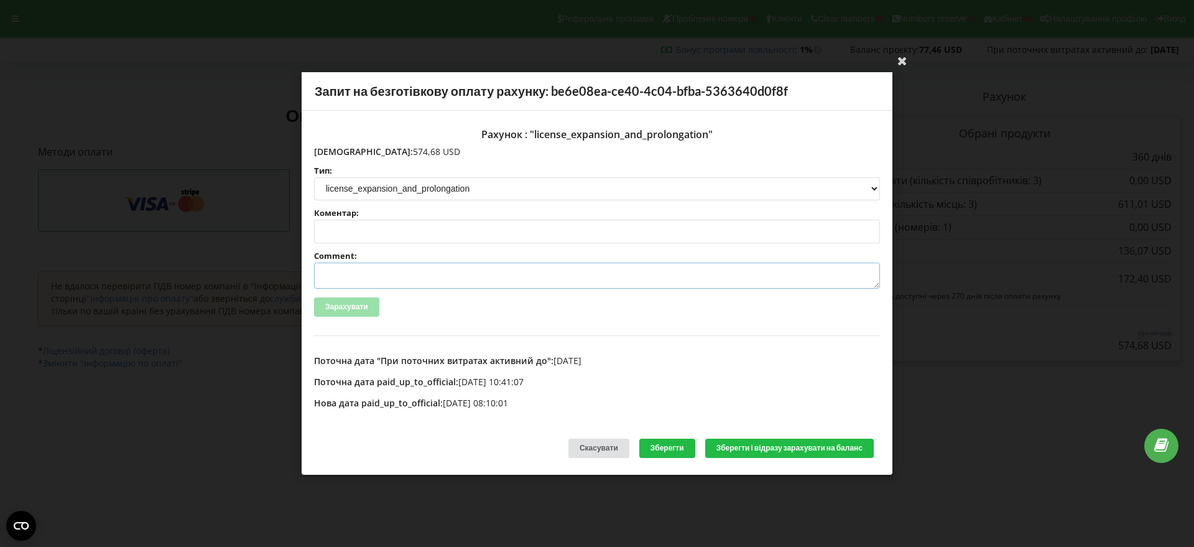
click at [371, 273] on textarea "Comment:" at bounding box center [597, 275] width 566 height 26
paste textarea "№R-07157 від 17.09.2025"
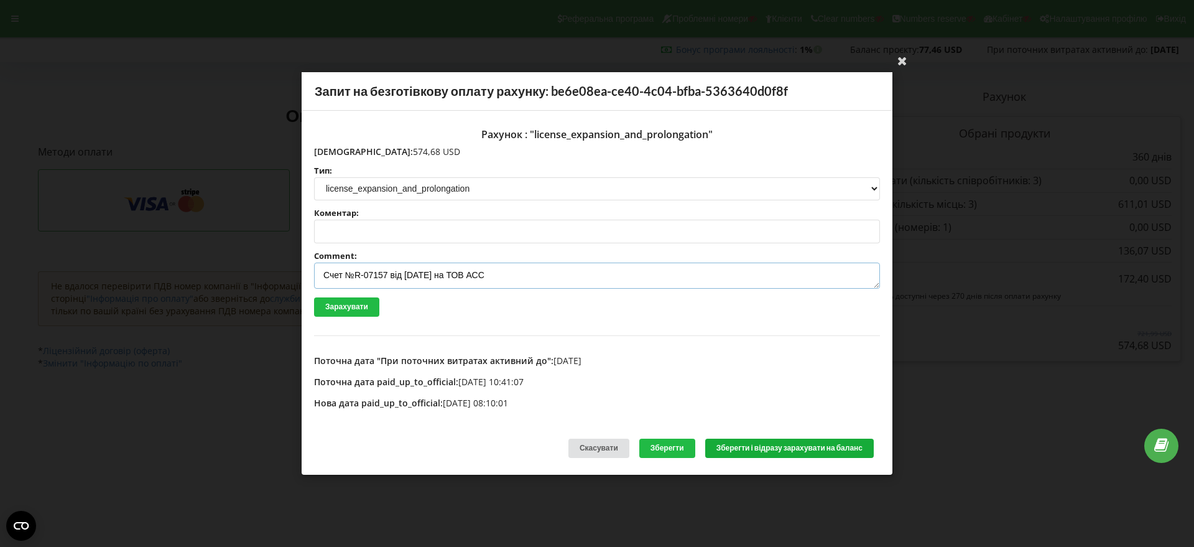
type textarea "Счет №R-07157 від 17.09.2025 на ТОВ АСС"
click at [782, 449] on button "Зберегти і відразу зарахувати на баланс" at bounding box center [789, 447] width 168 height 19
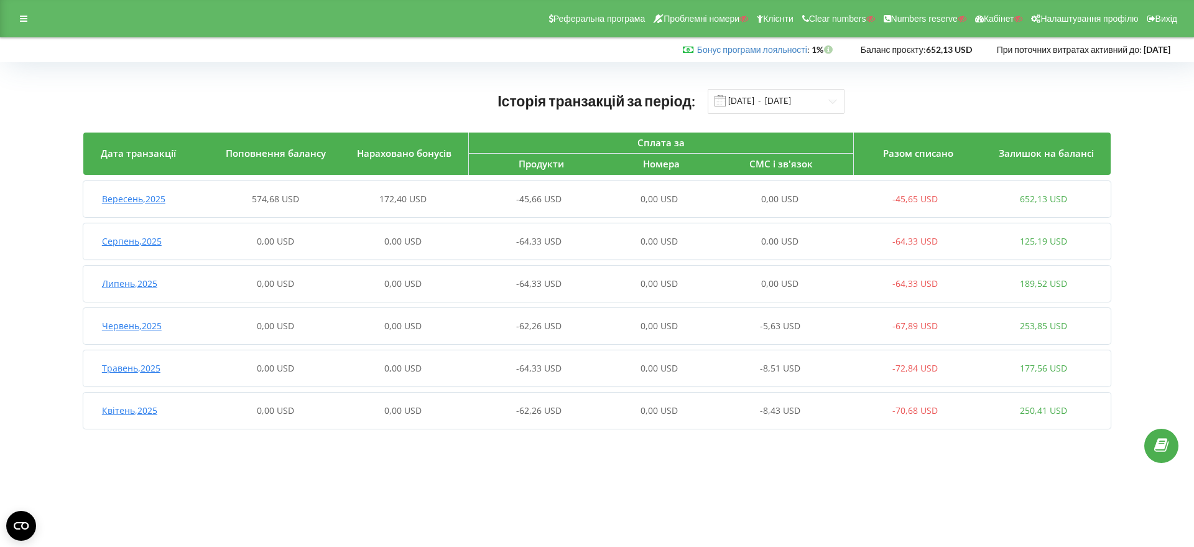
click at [155, 197] on span "Вересень , 2025" at bounding box center [133, 199] width 63 height 12
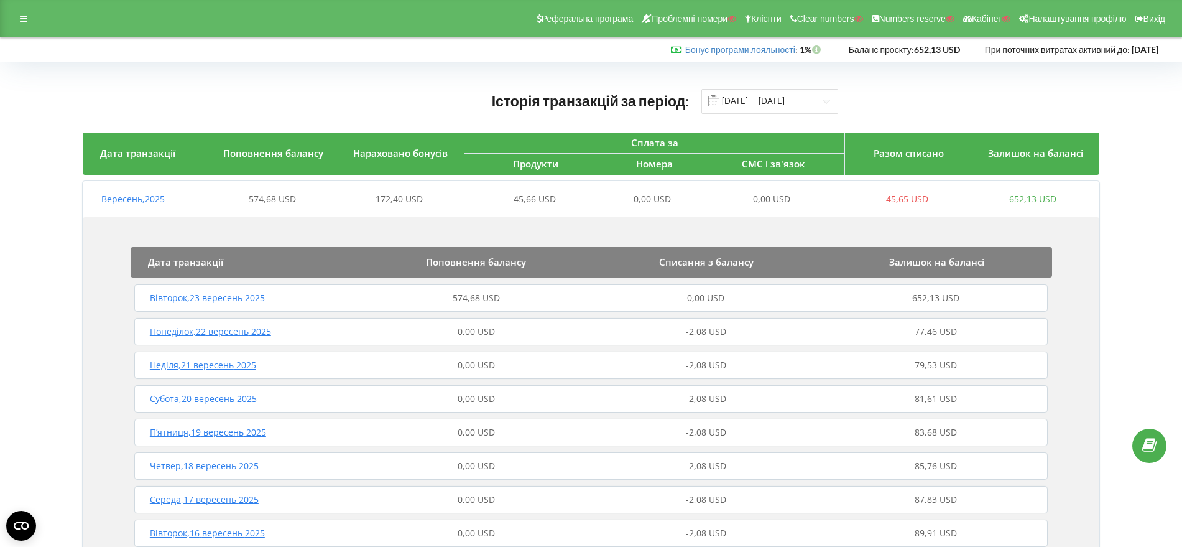
click at [246, 299] on span "Вівторок , 23 вересень 2025" at bounding box center [207, 298] width 115 height 12
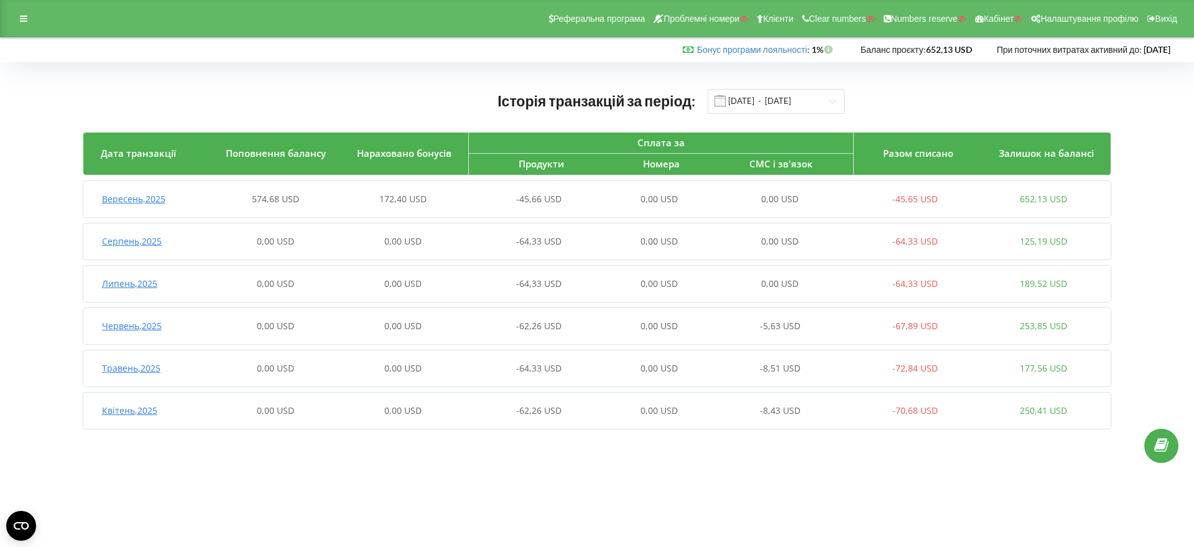
click at [139, 198] on span "Вересень , 2025" at bounding box center [133, 199] width 63 height 12
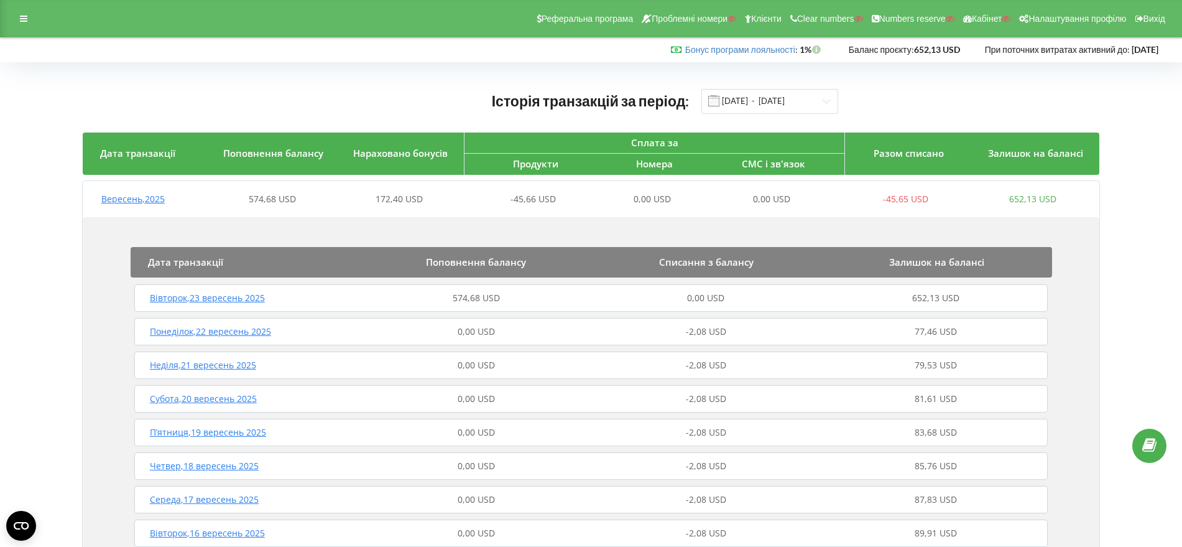
click at [242, 298] on span "Вівторок , 23 вересень 2025" at bounding box center [207, 298] width 115 height 12
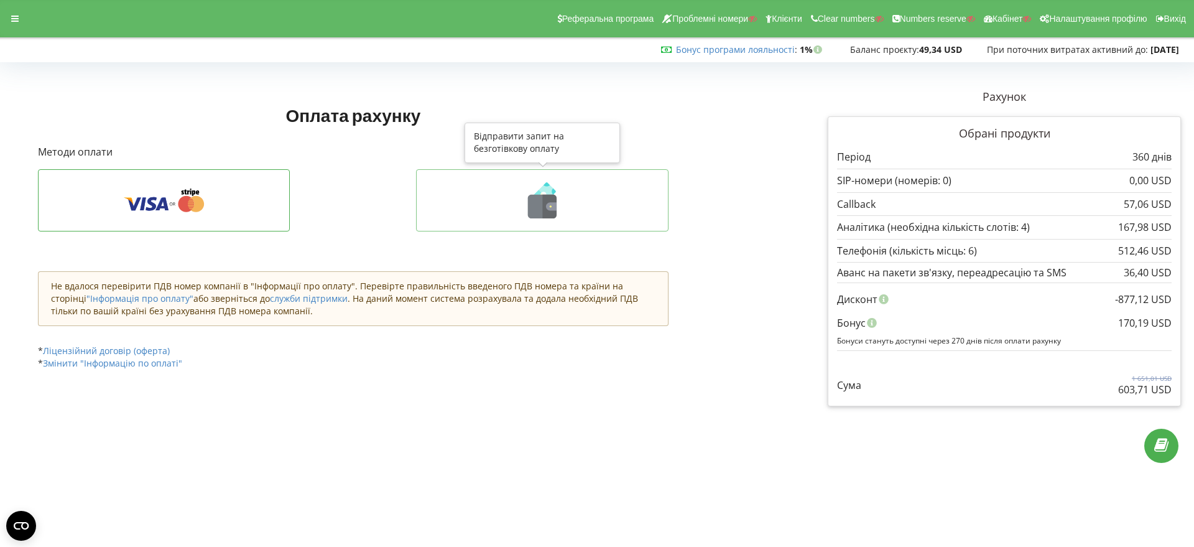
click at [541, 211] on icon at bounding box center [542, 207] width 29 height 24
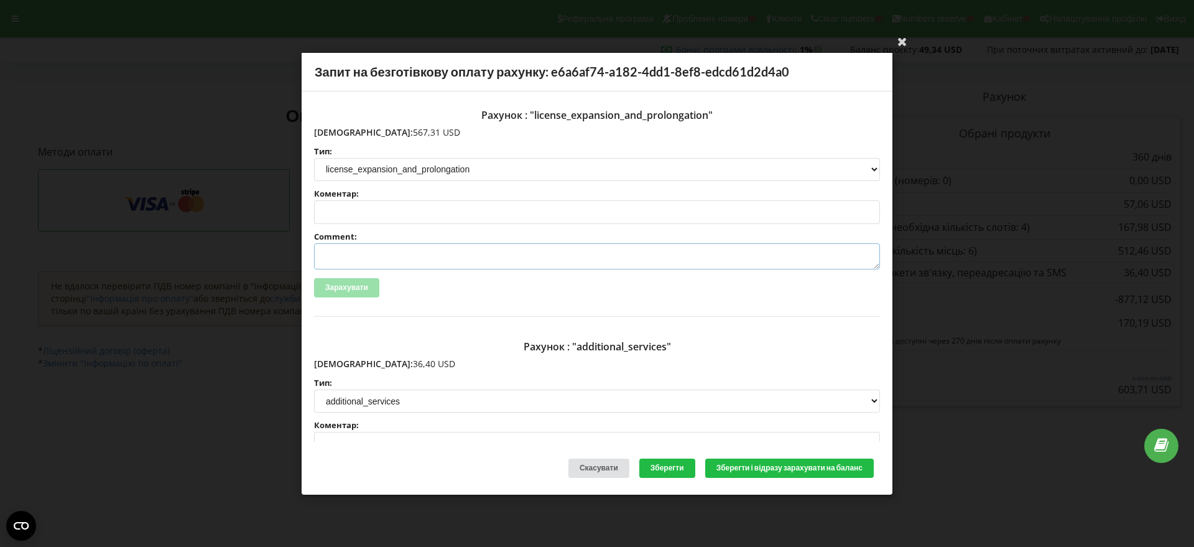
click at [357, 256] on textarea "Comment:" at bounding box center [597, 256] width 566 height 26
paste textarea "№R-07341 від 22.09.2025"
type textarea "Счет №R-07341 від 22.09.2025 на ТОВ АСС"
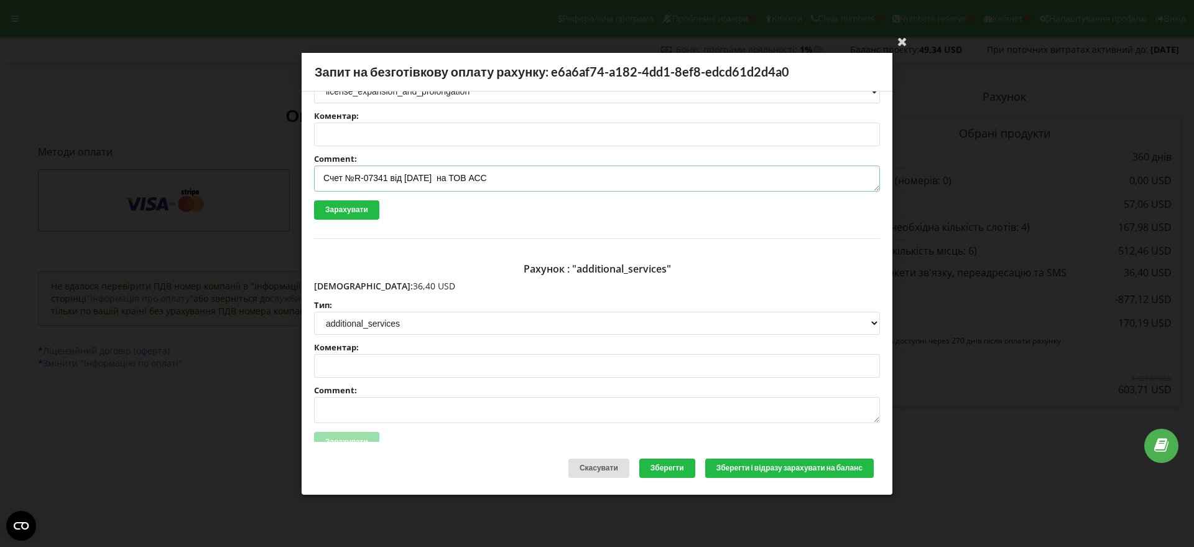
scroll to position [192, 0]
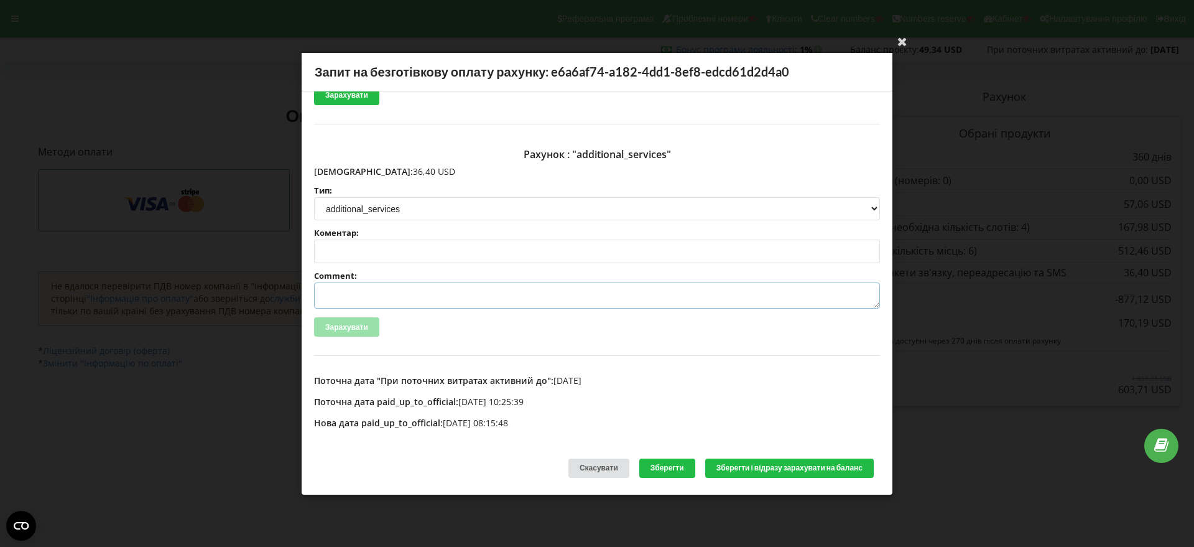
click at [346, 298] on textarea "Comment:" at bounding box center [597, 295] width 566 height 26
paste textarea "№R-07342 від 22.09.2025"
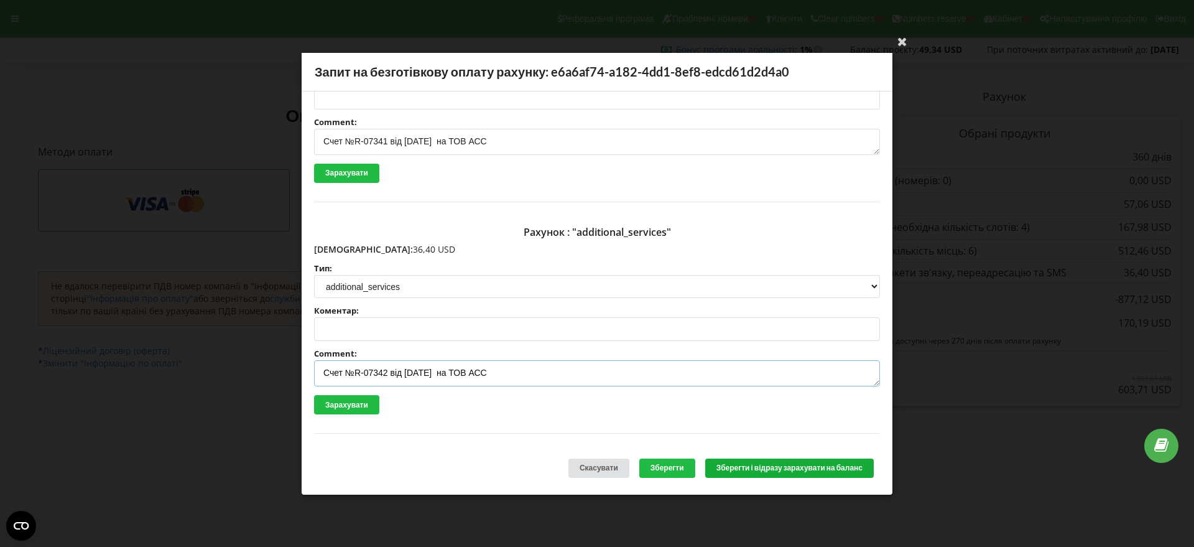
type textarea "Счет №R-07342 від 22.09.2025 на ТОВ АСС"
click at [804, 472] on button "Зберегти і відразу зарахувати на баланс" at bounding box center [789, 467] width 168 height 19
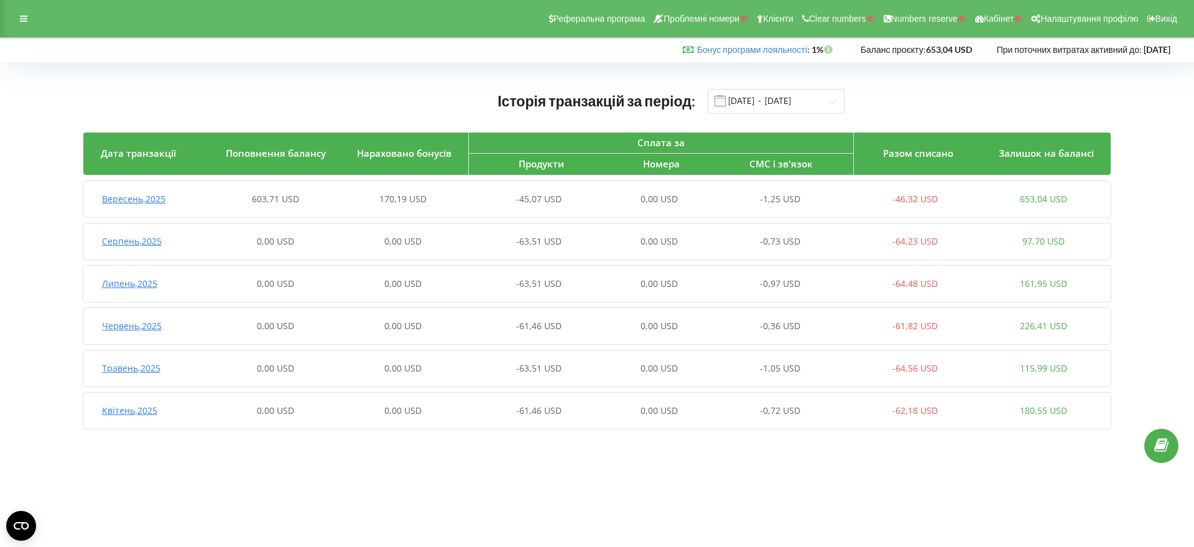
click at [139, 201] on span "Вересень , 2025" at bounding box center [133, 199] width 63 height 12
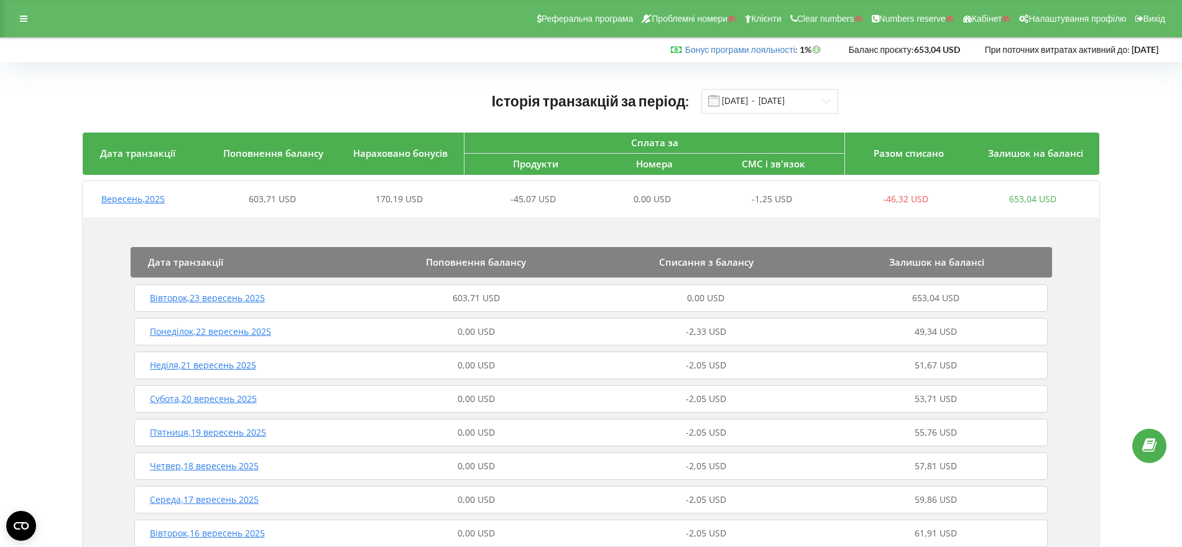
click at [246, 300] on span "Вівторок , 23 вересень 2025" at bounding box center [207, 298] width 115 height 12
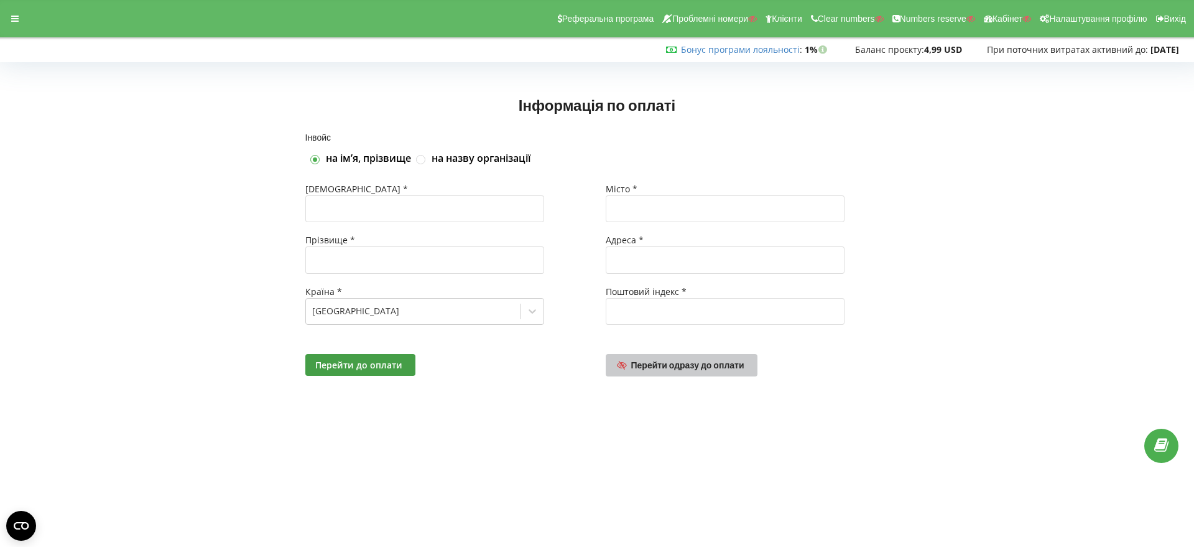
click at [689, 366] on span "Перейти одразу до оплати" at bounding box center [687, 364] width 113 height 11
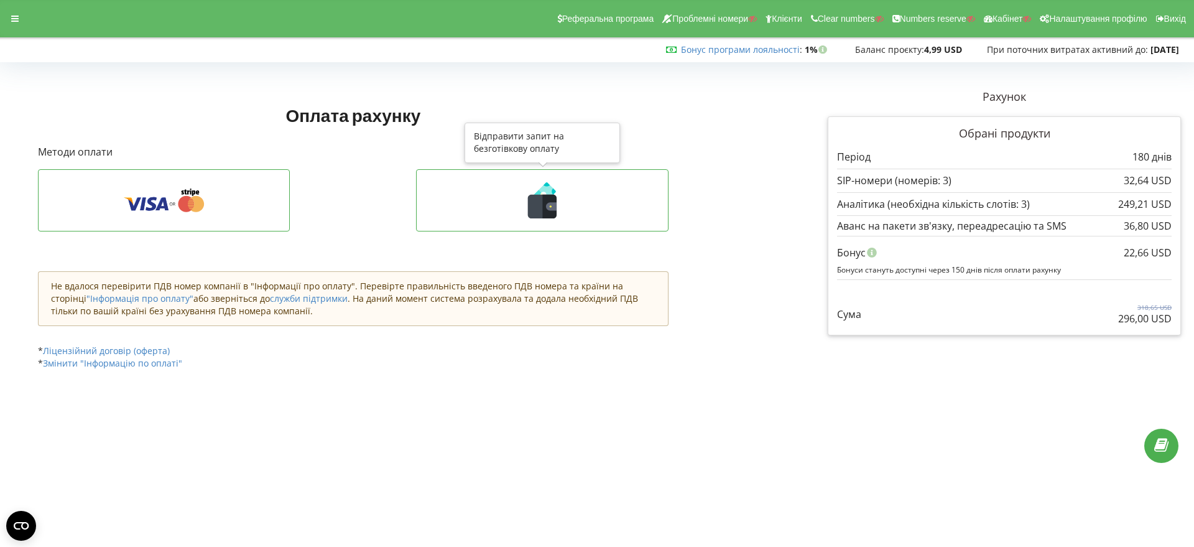
click at [565, 212] on icon at bounding box center [542, 200] width 226 height 36
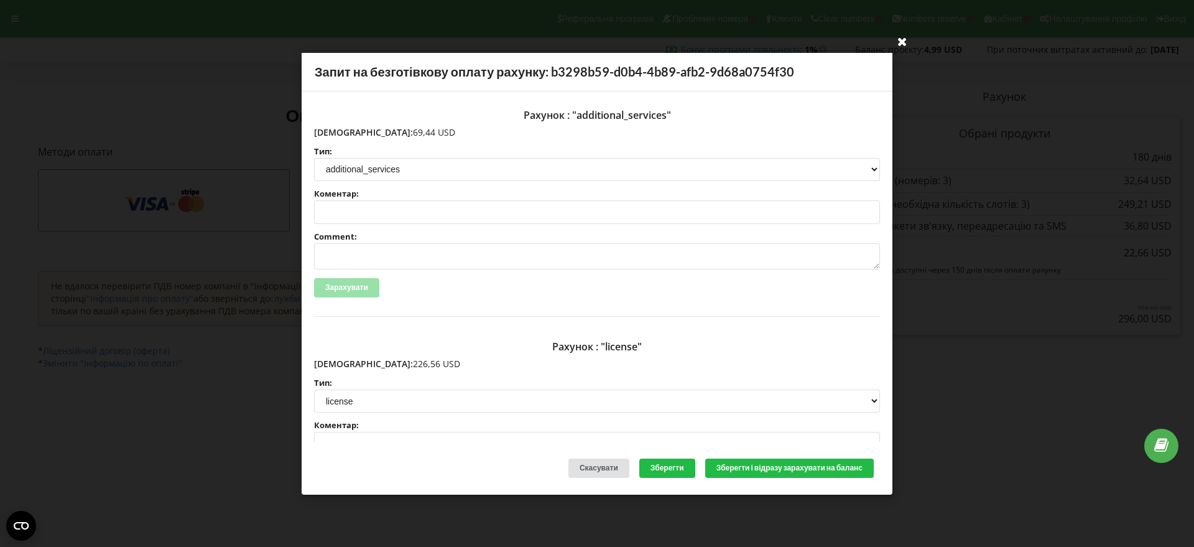
click at [907, 42] on icon at bounding box center [902, 41] width 20 height 20
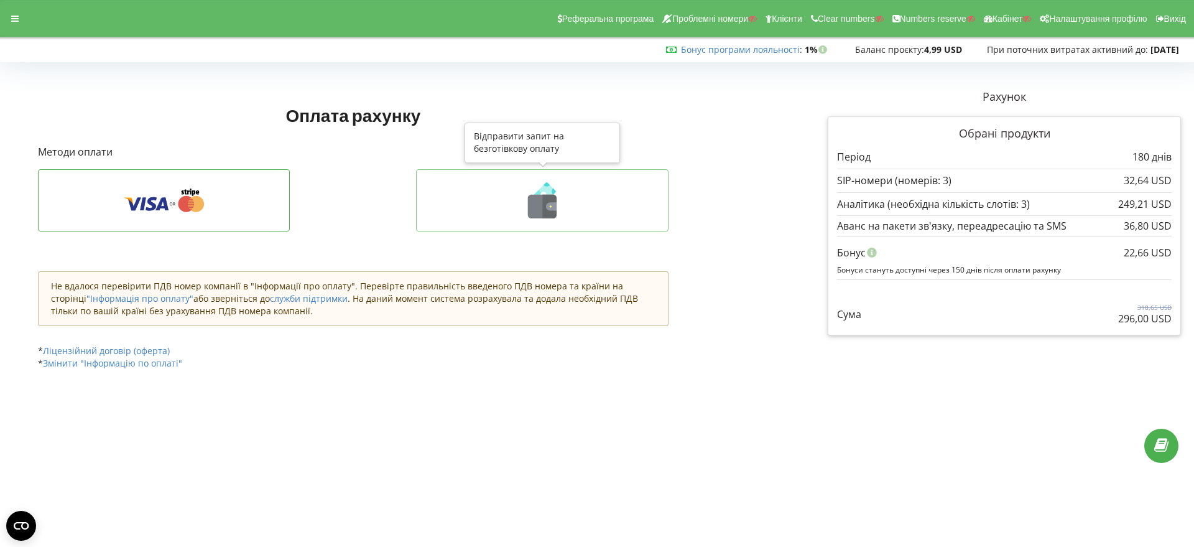
click at [547, 198] on icon at bounding box center [550, 207] width 14 height 24
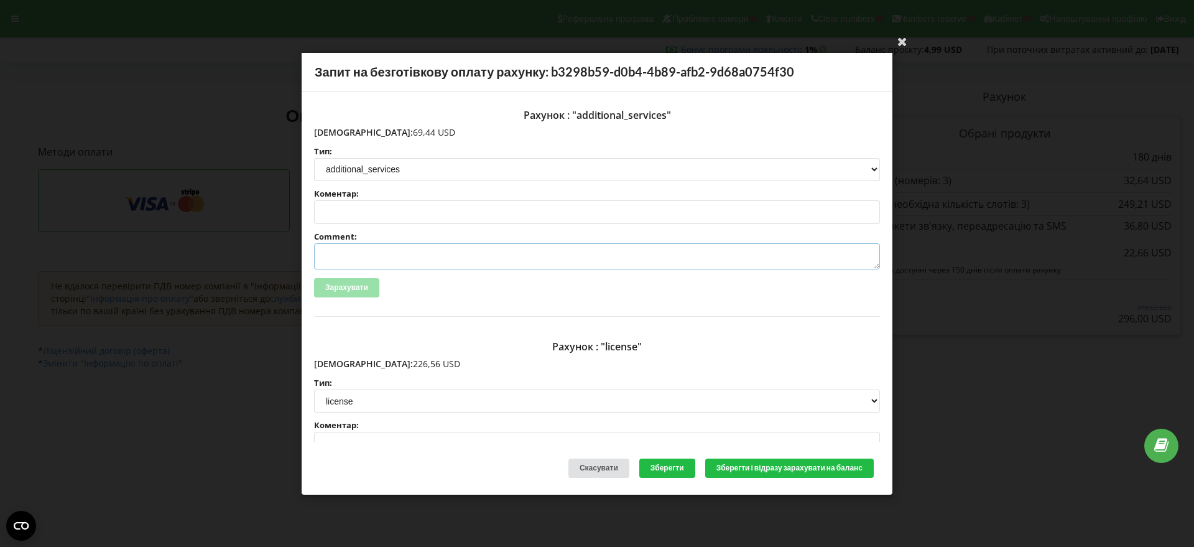
click at [353, 256] on textarea "Comment:" at bounding box center [597, 256] width 566 height 26
paste textarea "№R-07243 від [DATE]"
type textarea "Счет №R-07243 від [DATE] на ТОВ АСС"
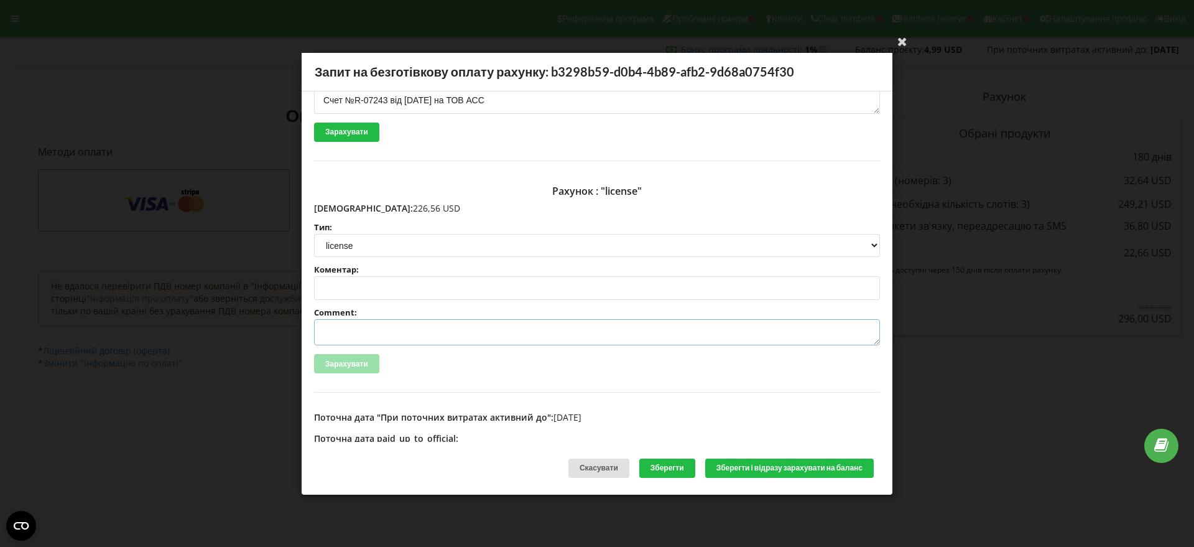
click at [345, 328] on textarea "Comment:" at bounding box center [597, 332] width 566 height 26
paste textarea "№R-07242 від [DATE]"
type textarea "Счет №R-07242 від [DATE] на ТОВ АСС"
click at [772, 465] on button "Зберегти і відразу зарахувати на баланс" at bounding box center [789, 467] width 168 height 19
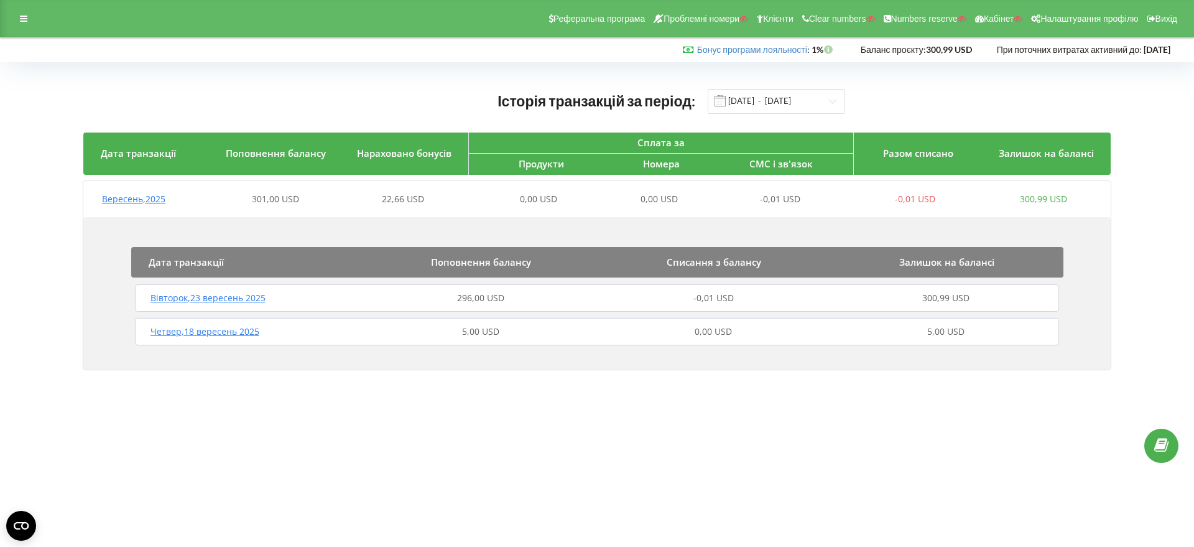
click at [122, 196] on span "Вересень , 2025" at bounding box center [133, 199] width 63 height 12
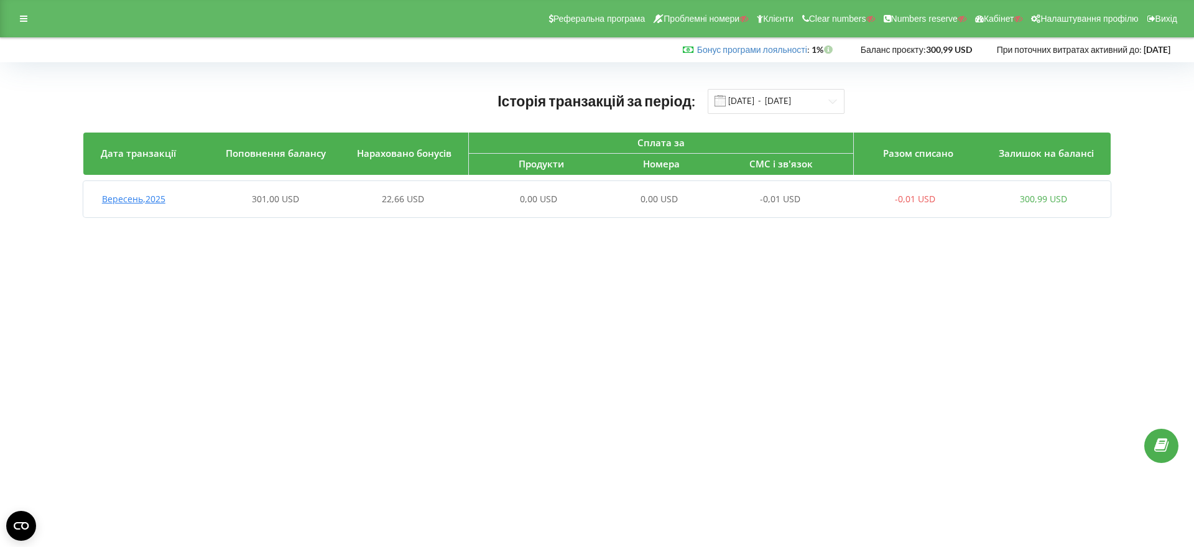
click at [157, 196] on span "Вересень , 2025" at bounding box center [133, 199] width 63 height 12
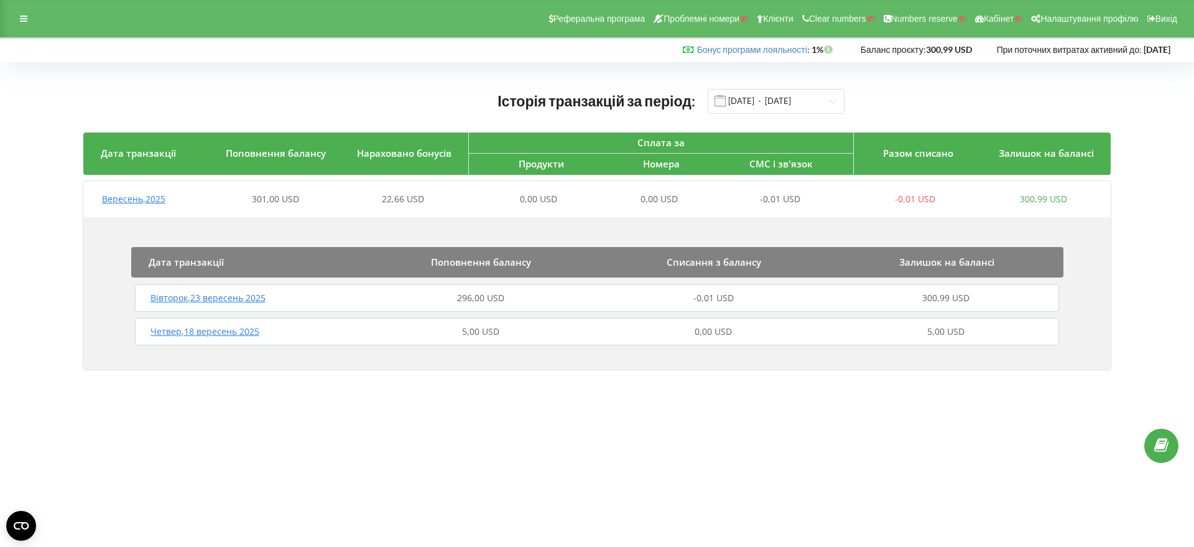
click at [234, 300] on span "Вівторок , 23 вересень 2025" at bounding box center [207, 298] width 115 height 12
